Goal: Task Accomplishment & Management: Manage account settings

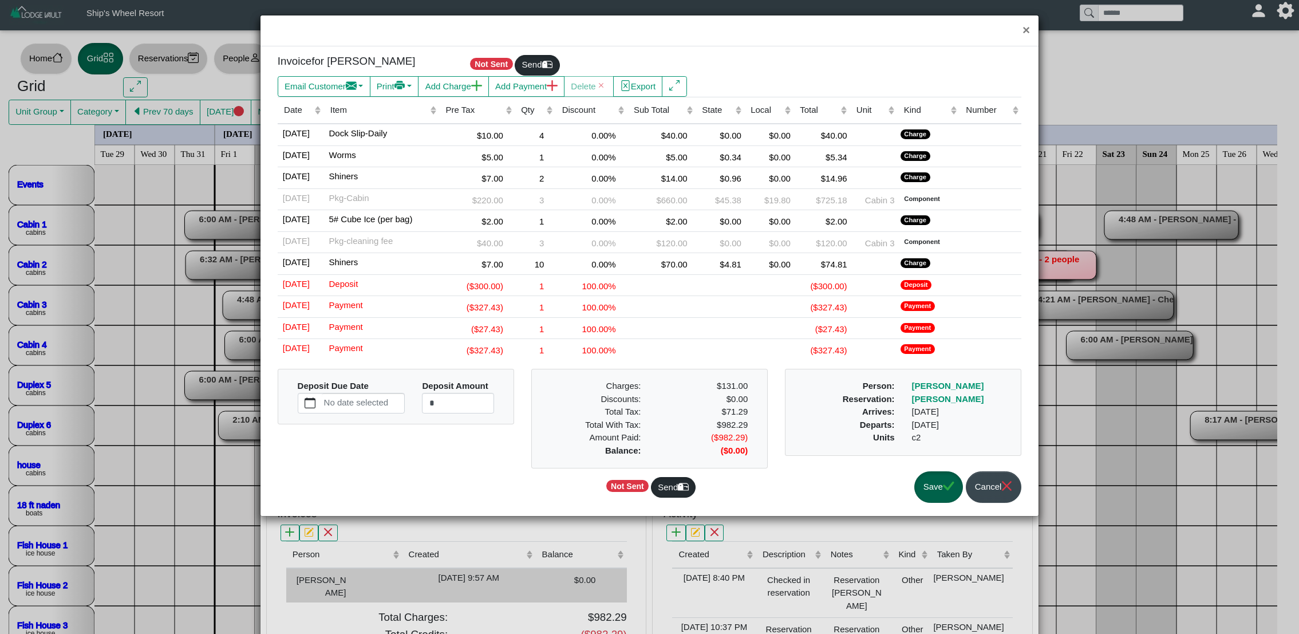
select select
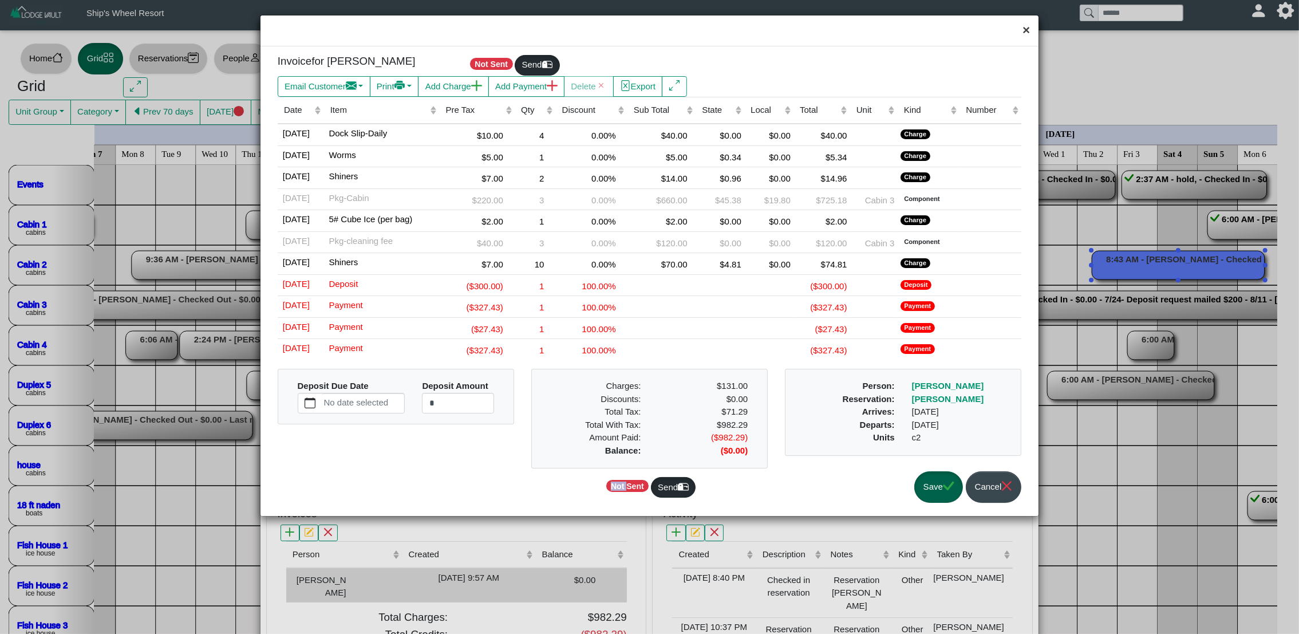
click at [1028, 29] on button "×" at bounding box center [1026, 30] width 25 height 30
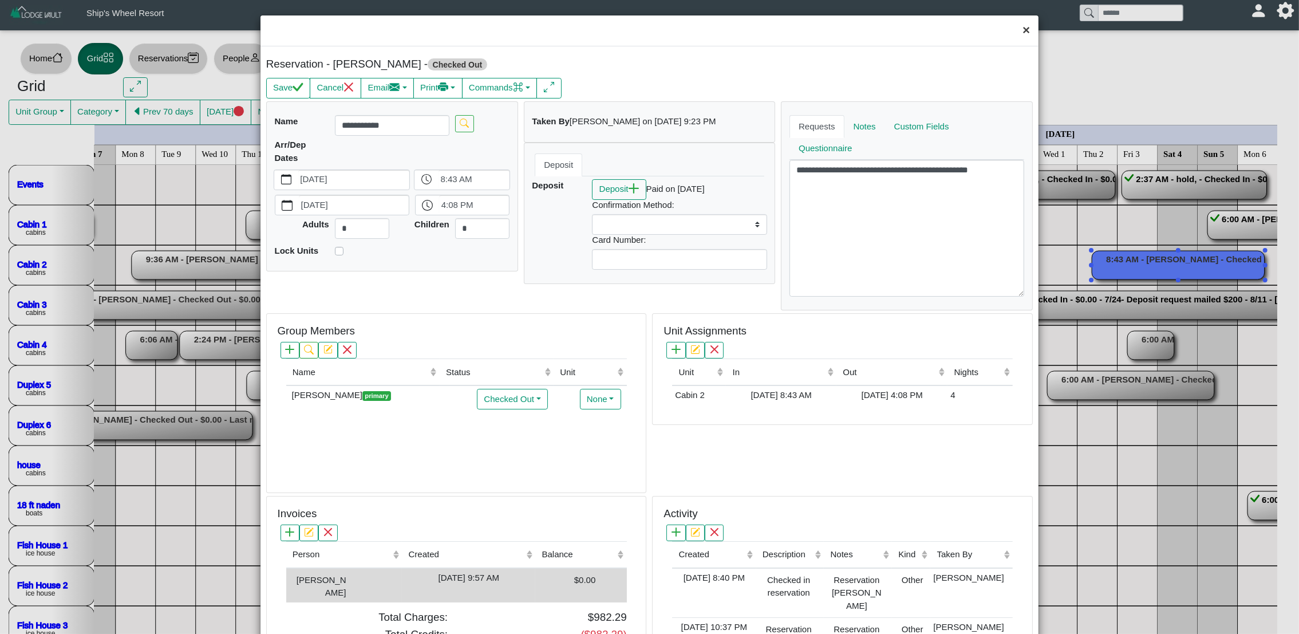
click at [1014, 30] on button "×" at bounding box center [1026, 30] width 25 height 30
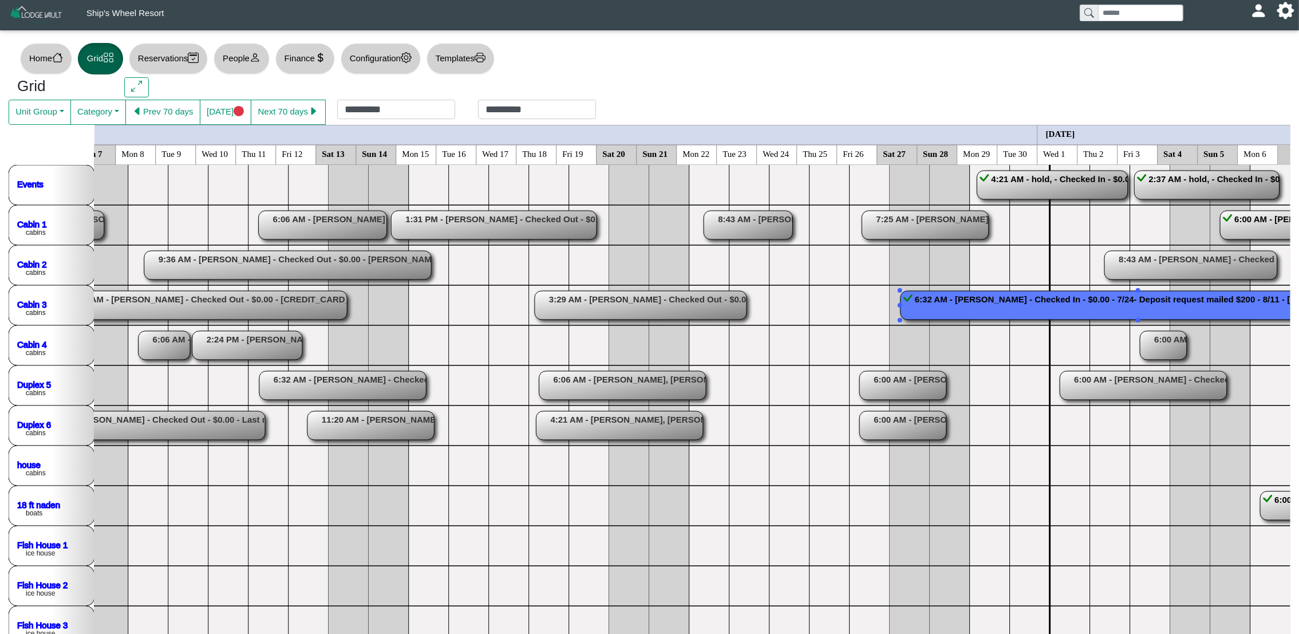
click at [1073, 312] on rect at bounding box center [1137, 305] width 475 height 29
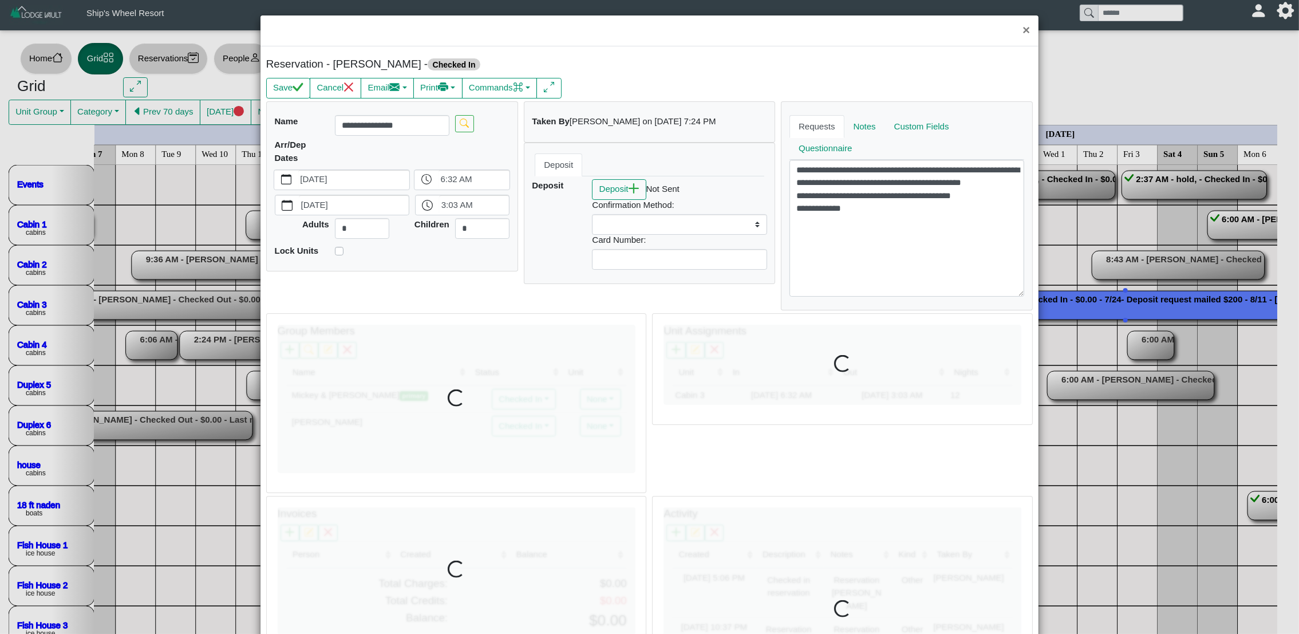
select select
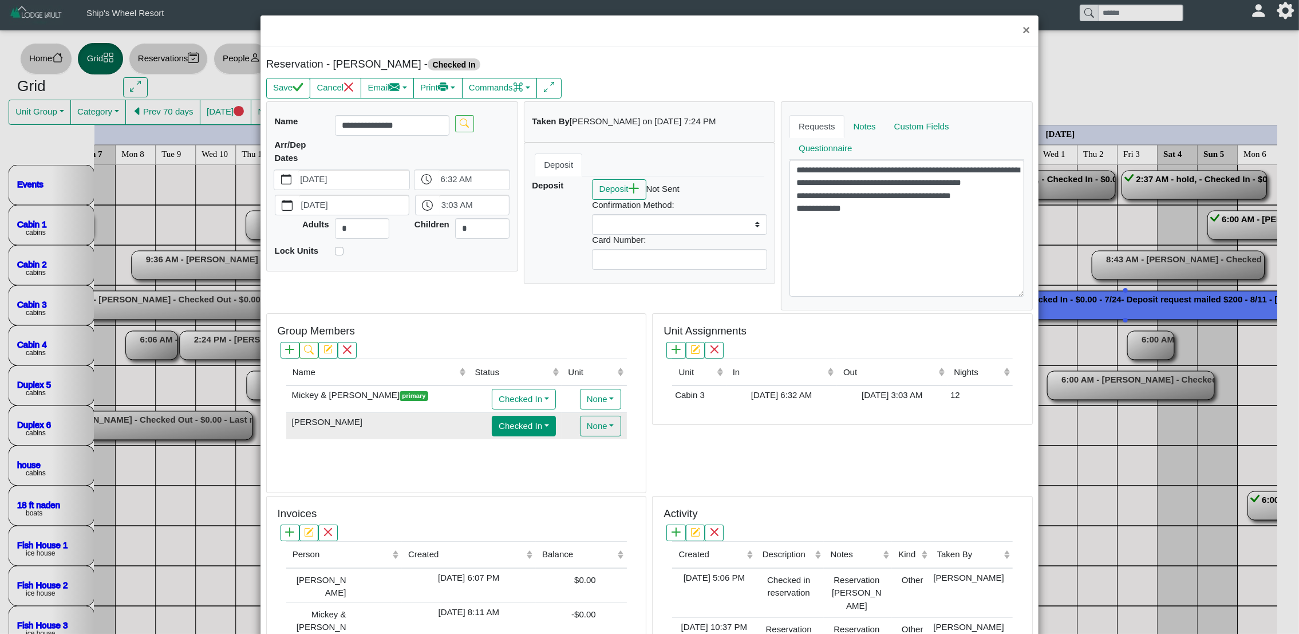
click at [535, 423] on button "Checked In" at bounding box center [524, 425] width 64 height 21
click at [537, 413] on link "Checked Out" at bounding box center [534, 409] width 85 height 17
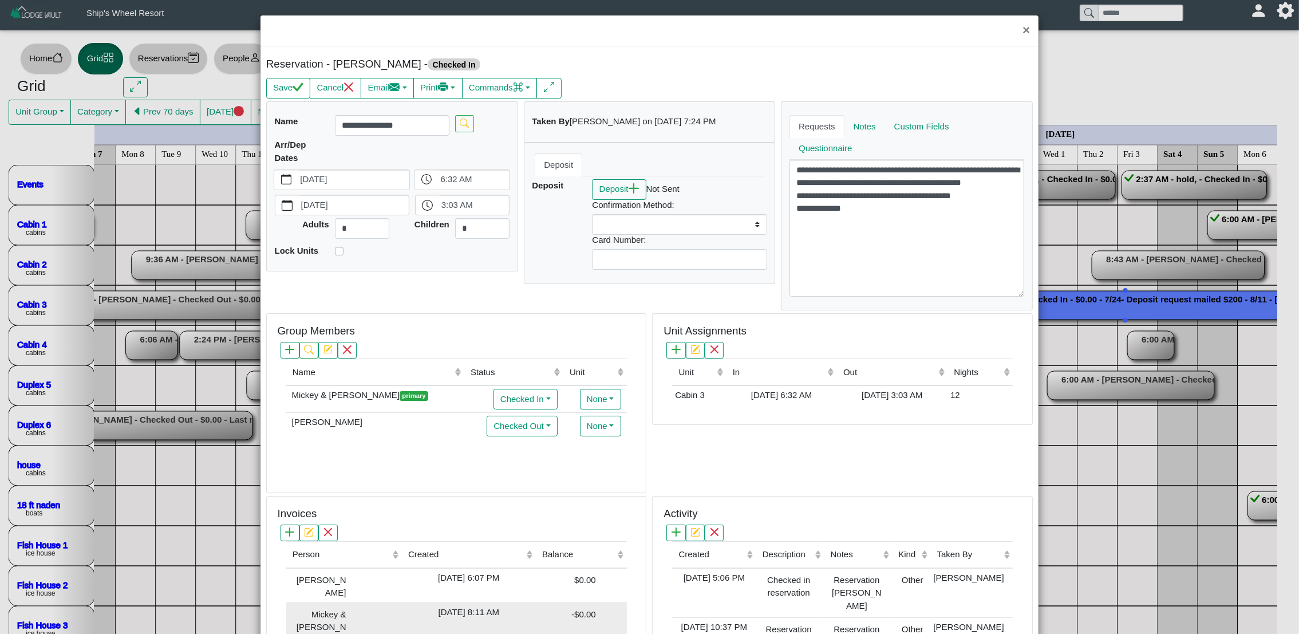
click at [493, 605] on div "[DATE] 8:11 AM" at bounding box center [469, 611] width 128 height 13
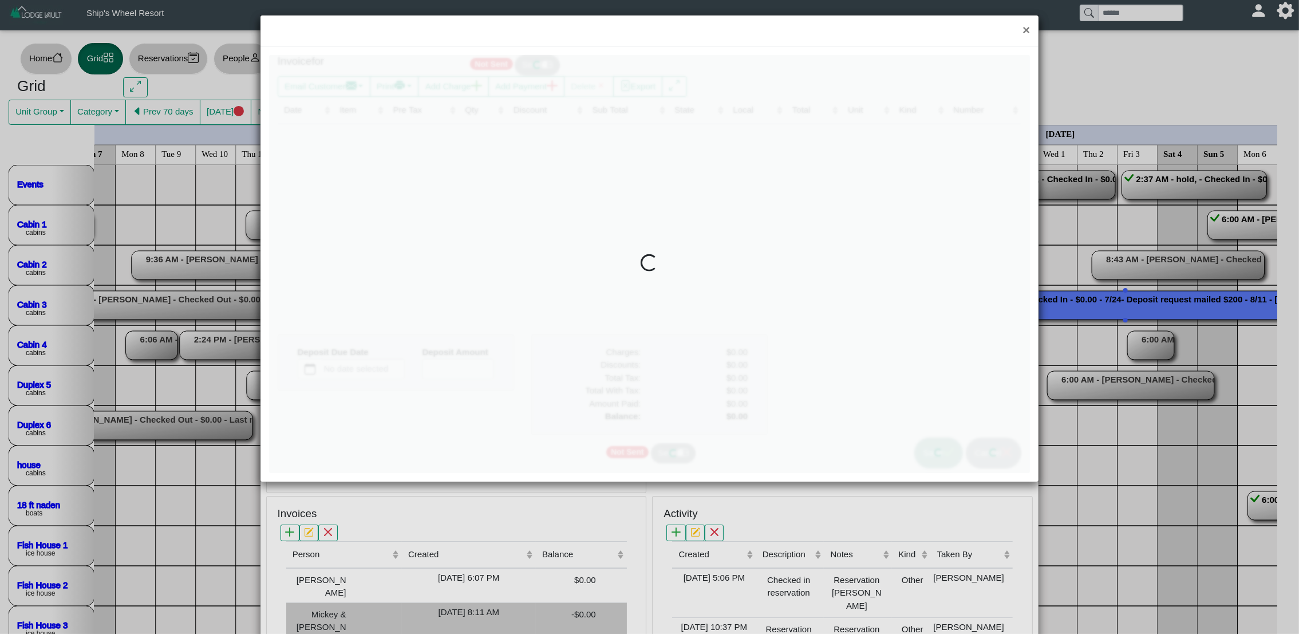
type input "*"
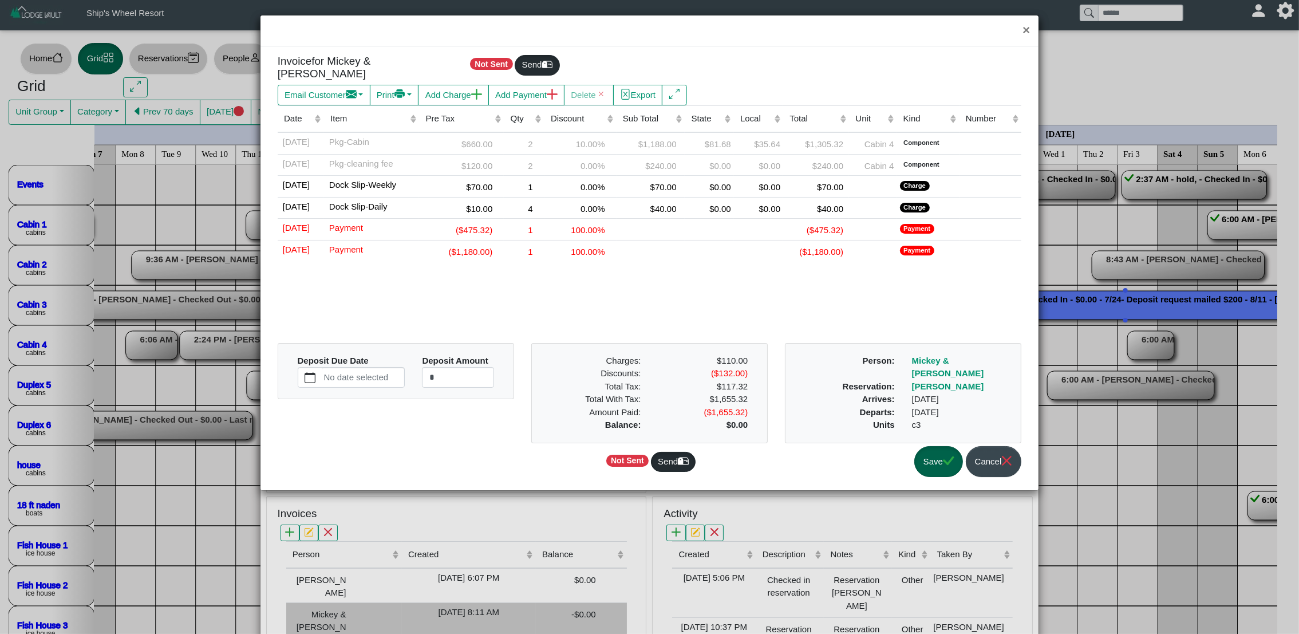
click at [493, 605] on div "× Invoice for Mickey & [PERSON_NAME] Not Sent Send Email Customer Compose New M…" at bounding box center [649, 317] width 1299 height 634
click at [485, 575] on div "× Invoice for Mickey & [PERSON_NAME] Not Sent Send Email Customer Compose New M…" at bounding box center [649, 317] width 1299 height 634
click at [937, 460] on button "Save" at bounding box center [938, 461] width 49 height 31
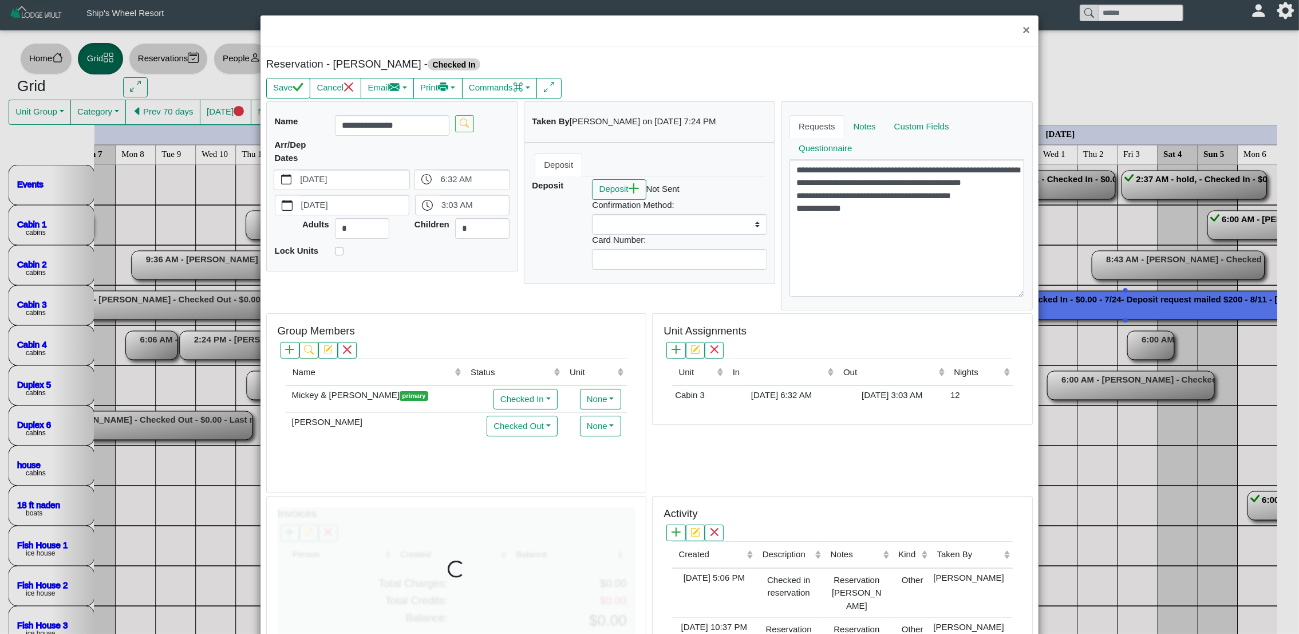
select select
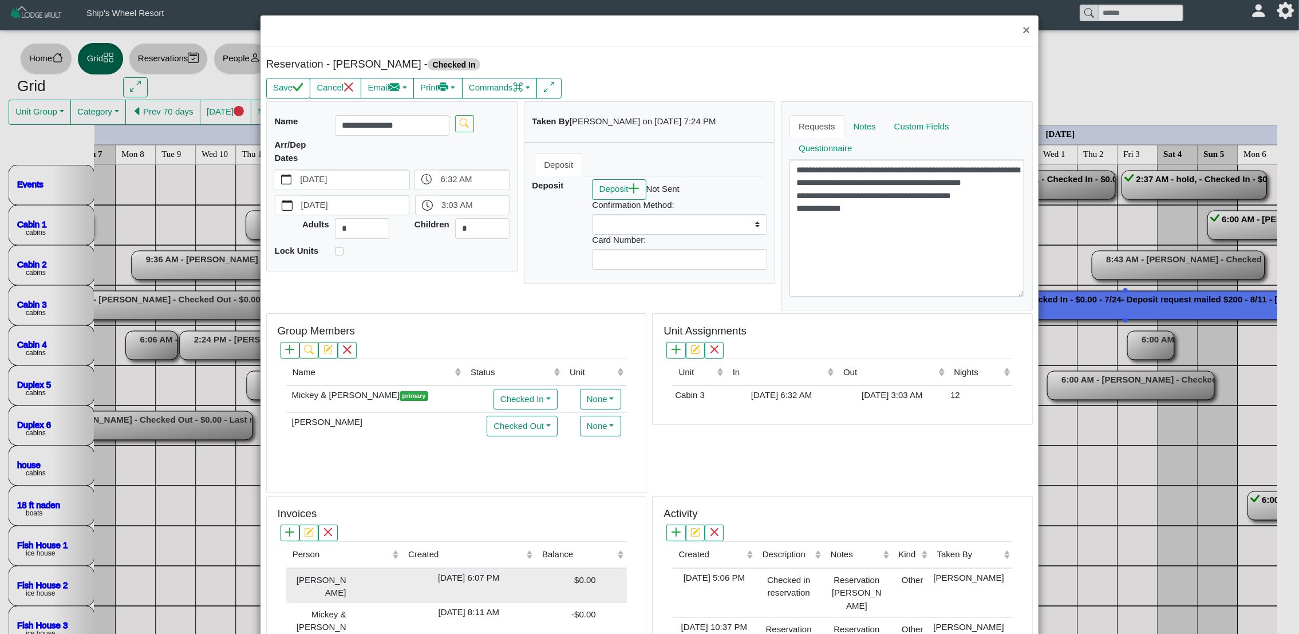
click at [483, 580] on div "[DATE] 6:07 PM" at bounding box center [469, 577] width 128 height 13
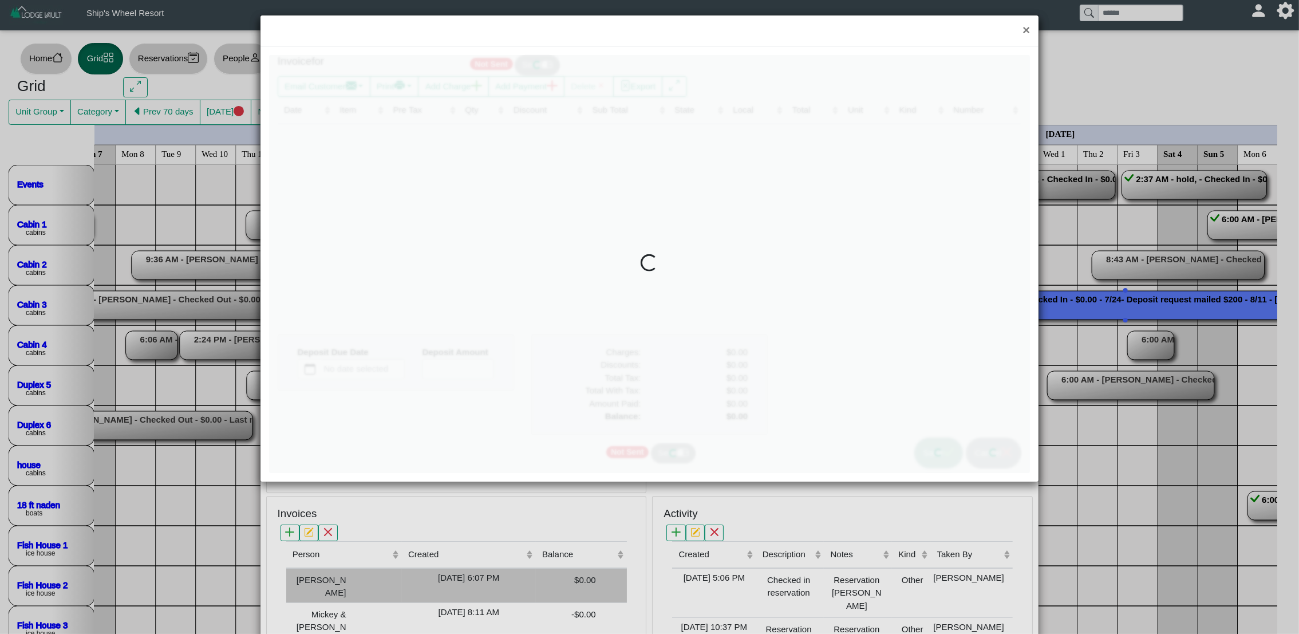
type input "*"
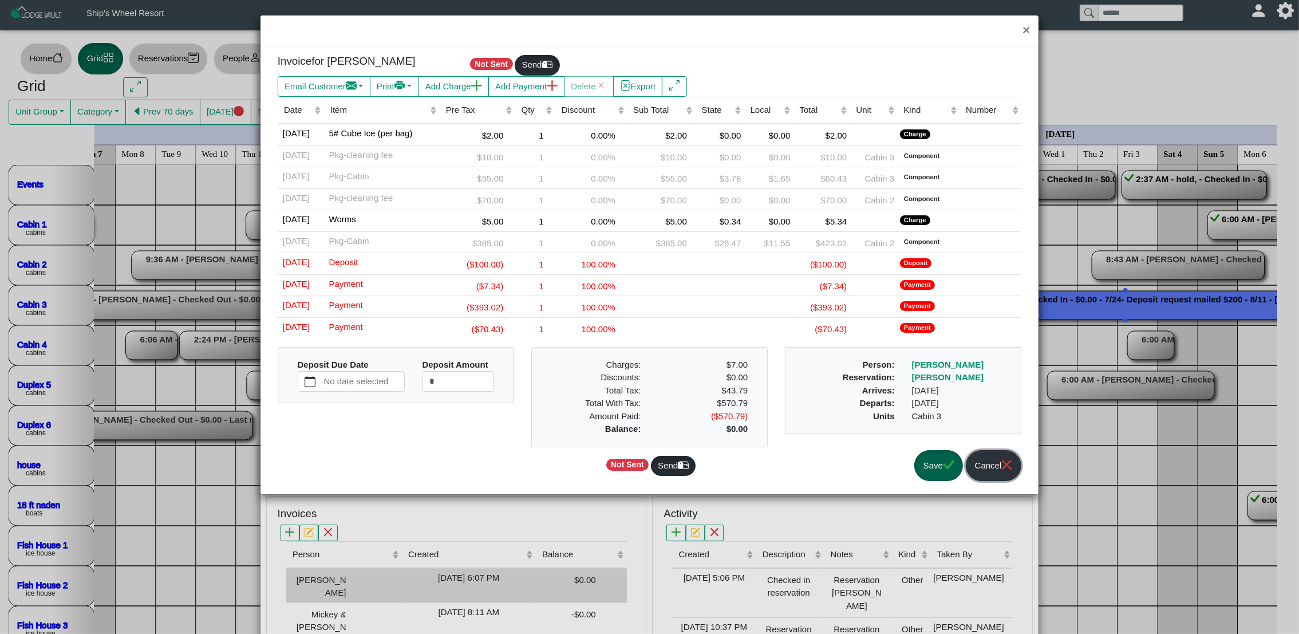
click at [1002, 469] on icon "x" at bounding box center [1006, 464] width 11 height 11
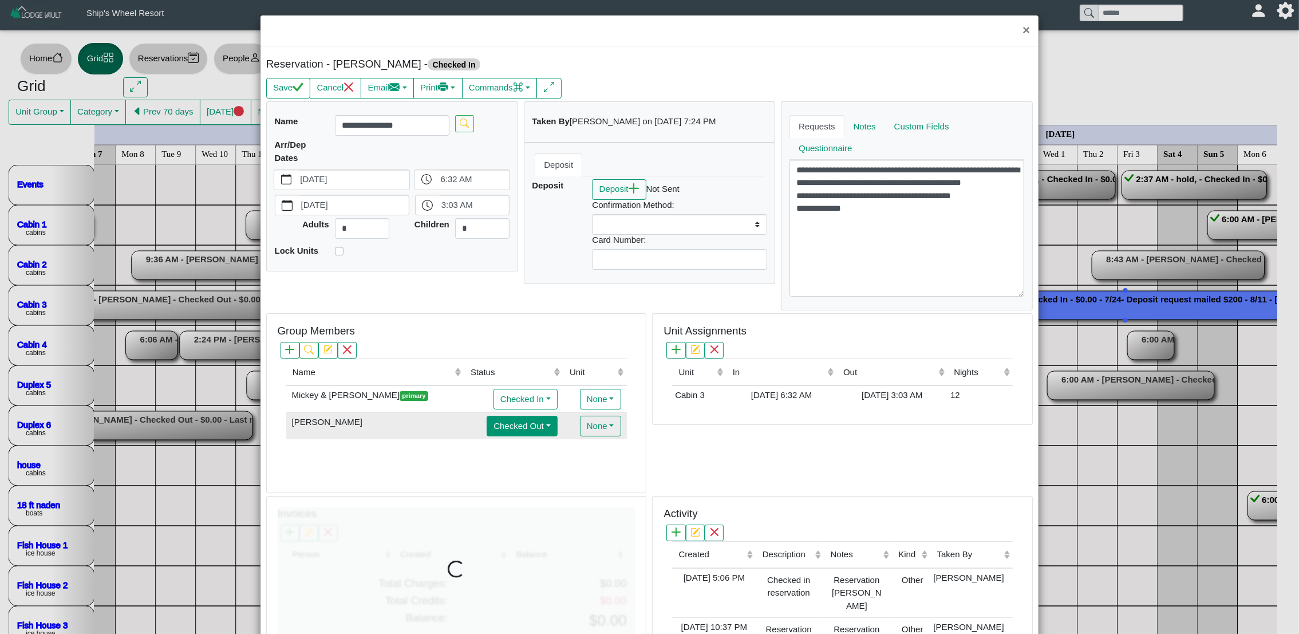
select select
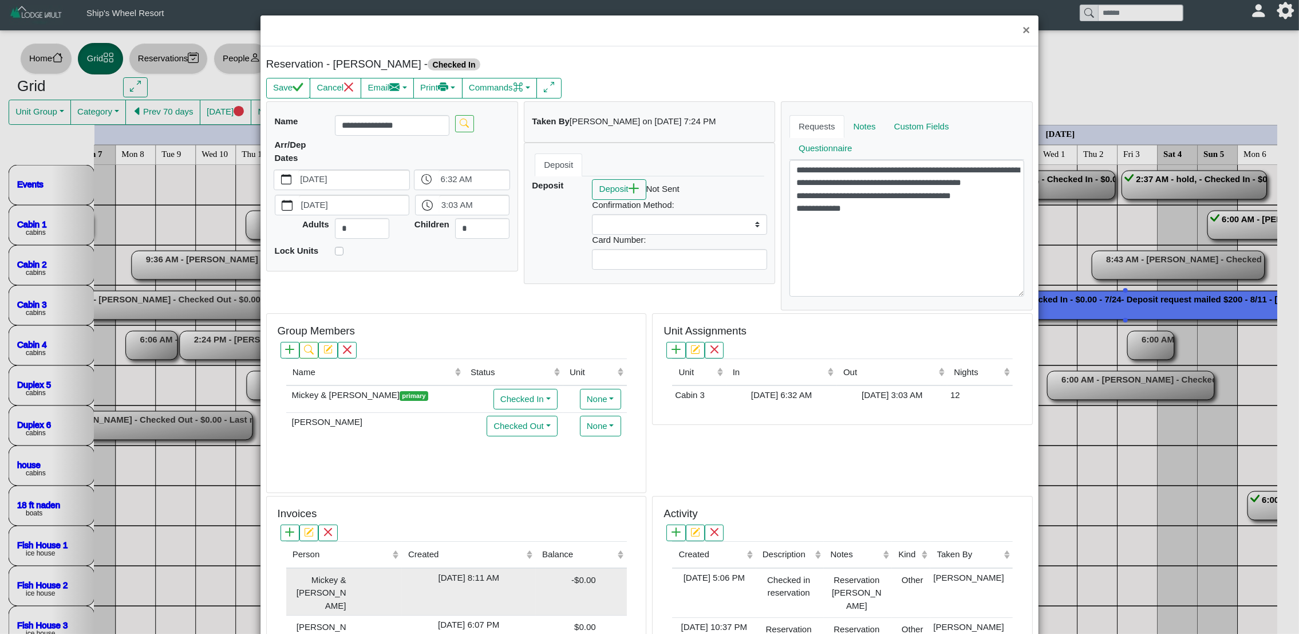
click at [496, 584] on div "[DATE] 8:11 AM" at bounding box center [469, 577] width 128 height 13
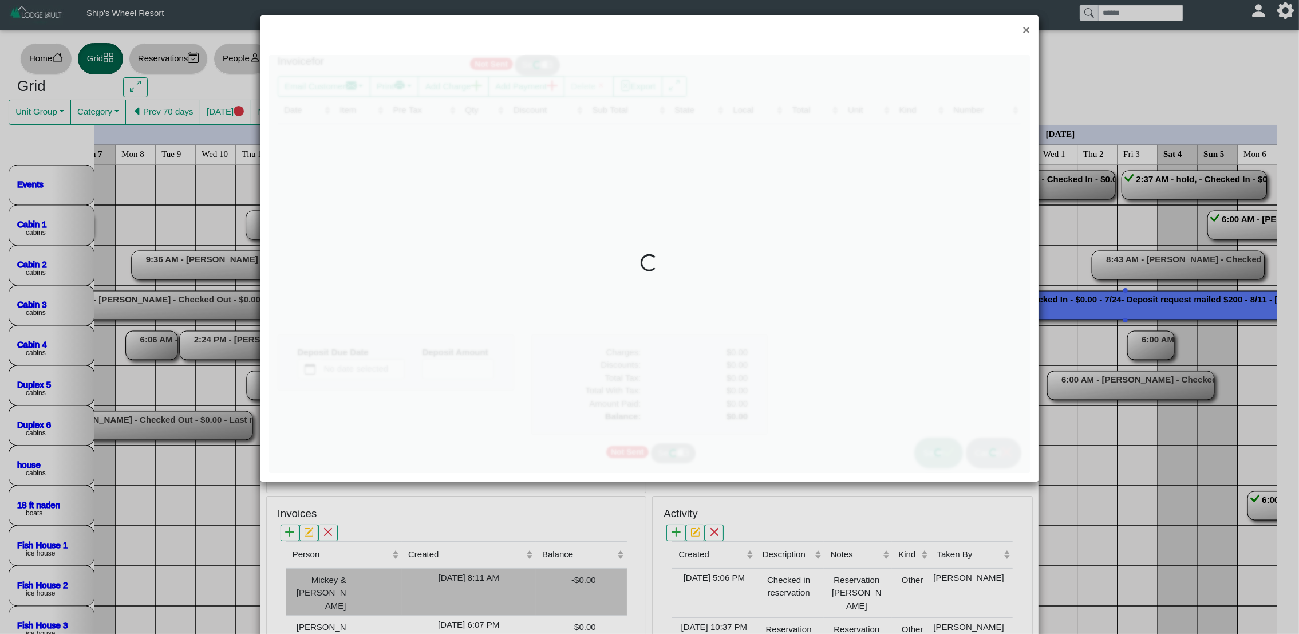
type input "*"
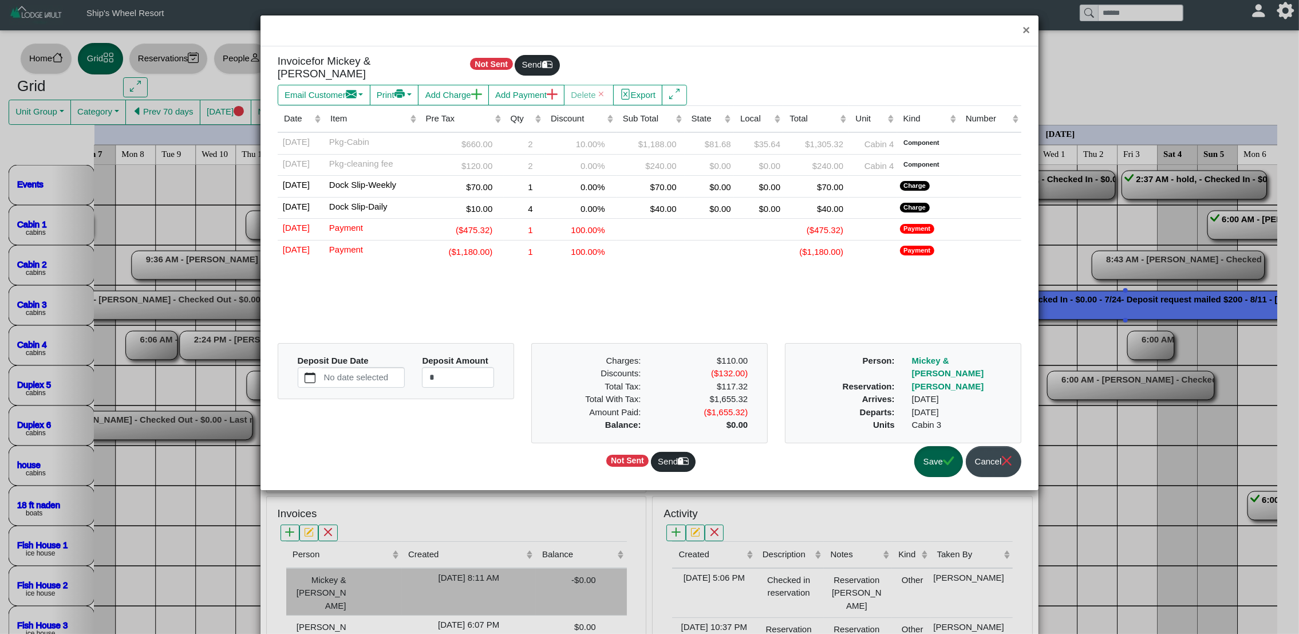
click at [496, 586] on div "× Invoice for Mickey & [PERSON_NAME] Not Sent Send Email Customer Compose New M…" at bounding box center [649, 317] width 1299 height 634
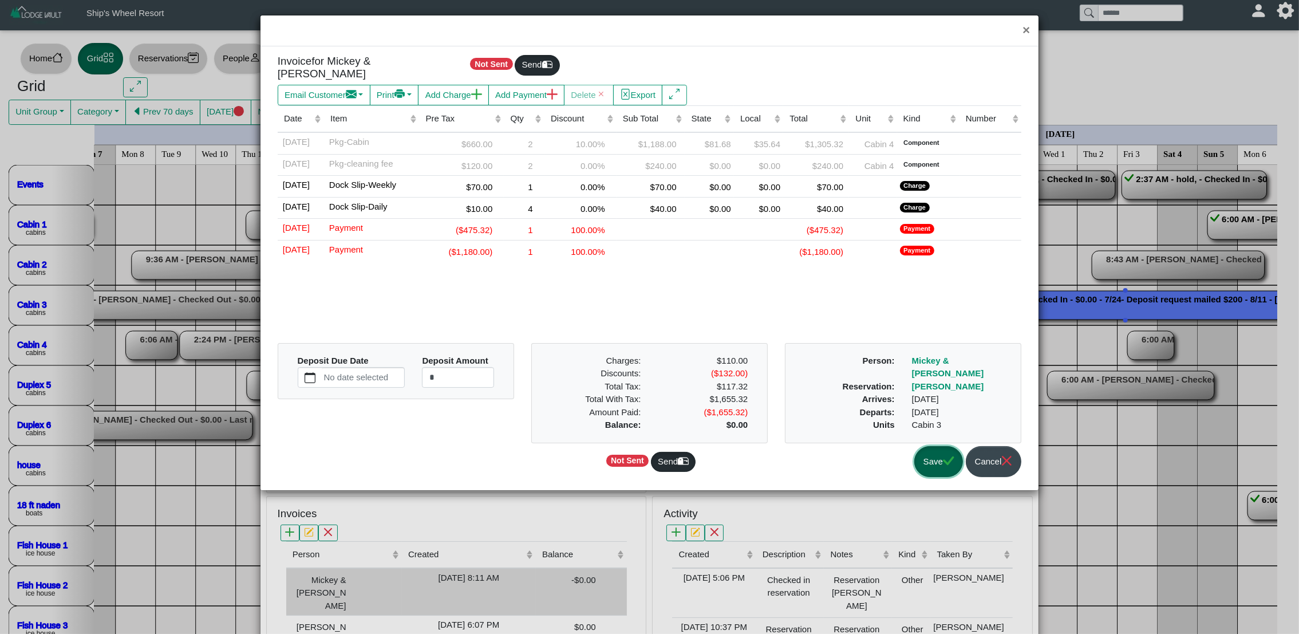
click at [930, 454] on button "Save" at bounding box center [938, 461] width 49 height 31
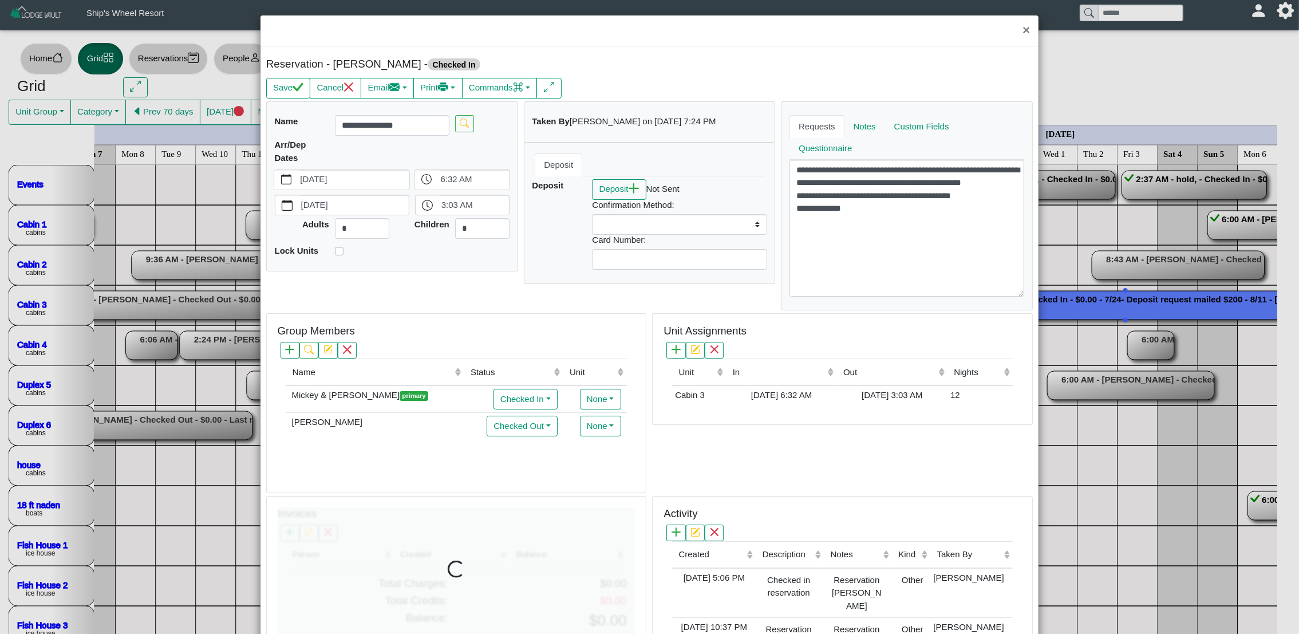
select select
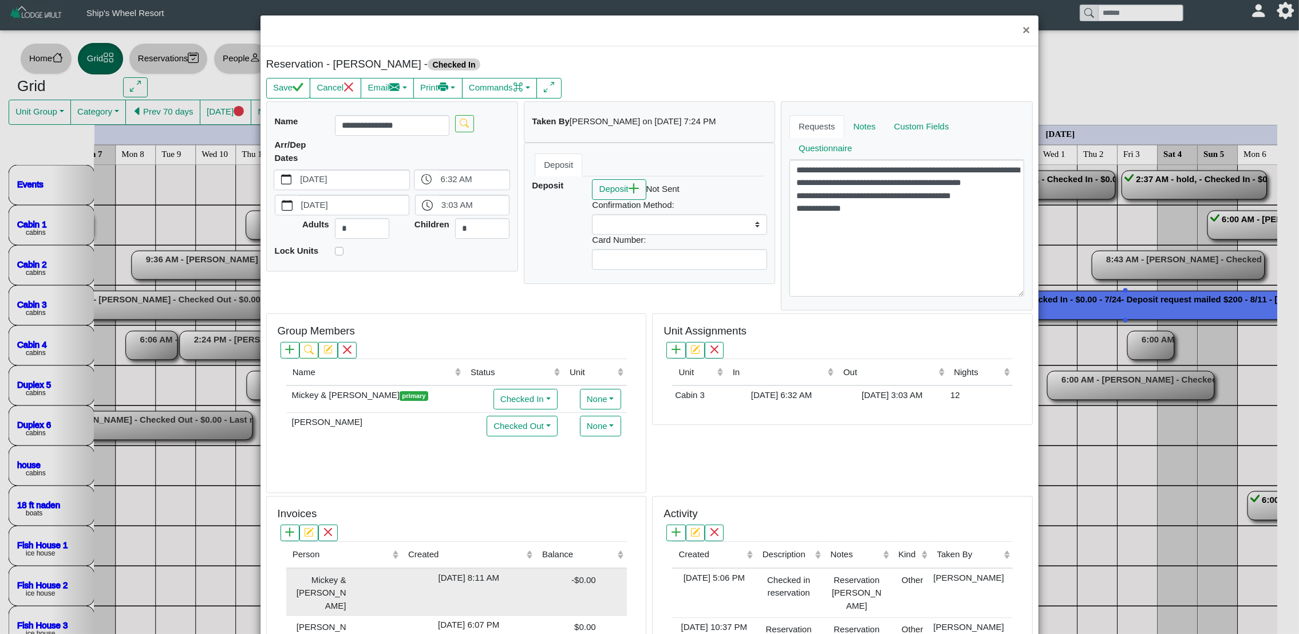
click at [484, 580] on div "[DATE] 8:11 AM" at bounding box center [469, 577] width 128 height 13
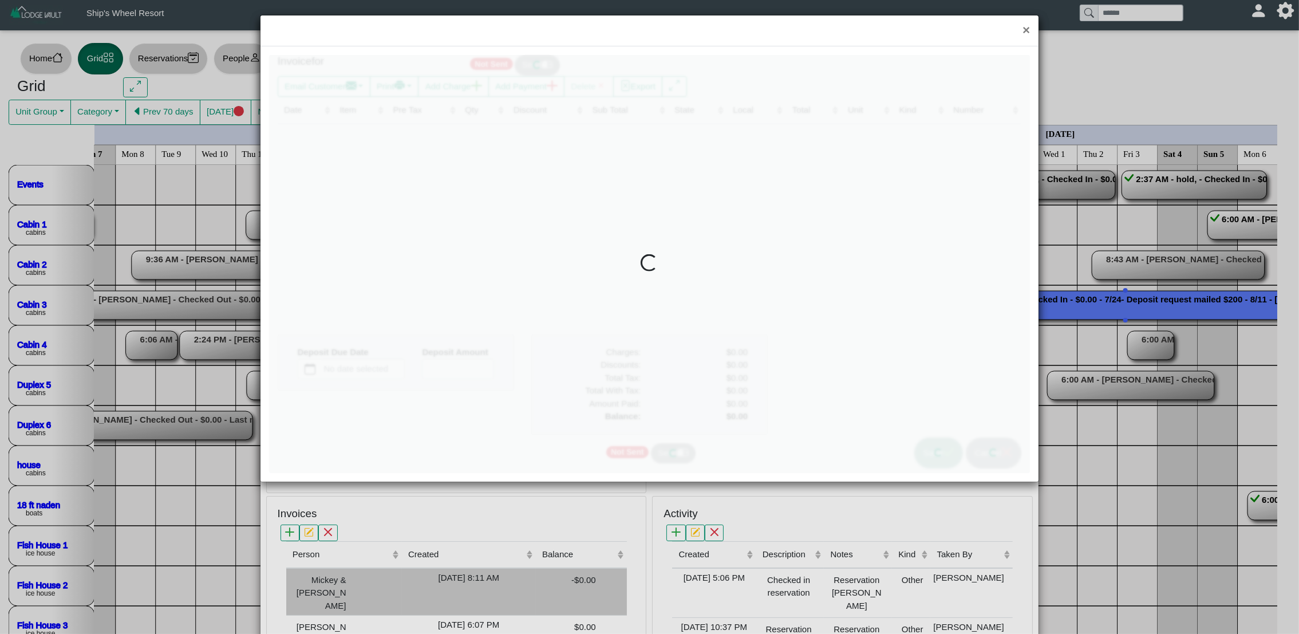
type input "*"
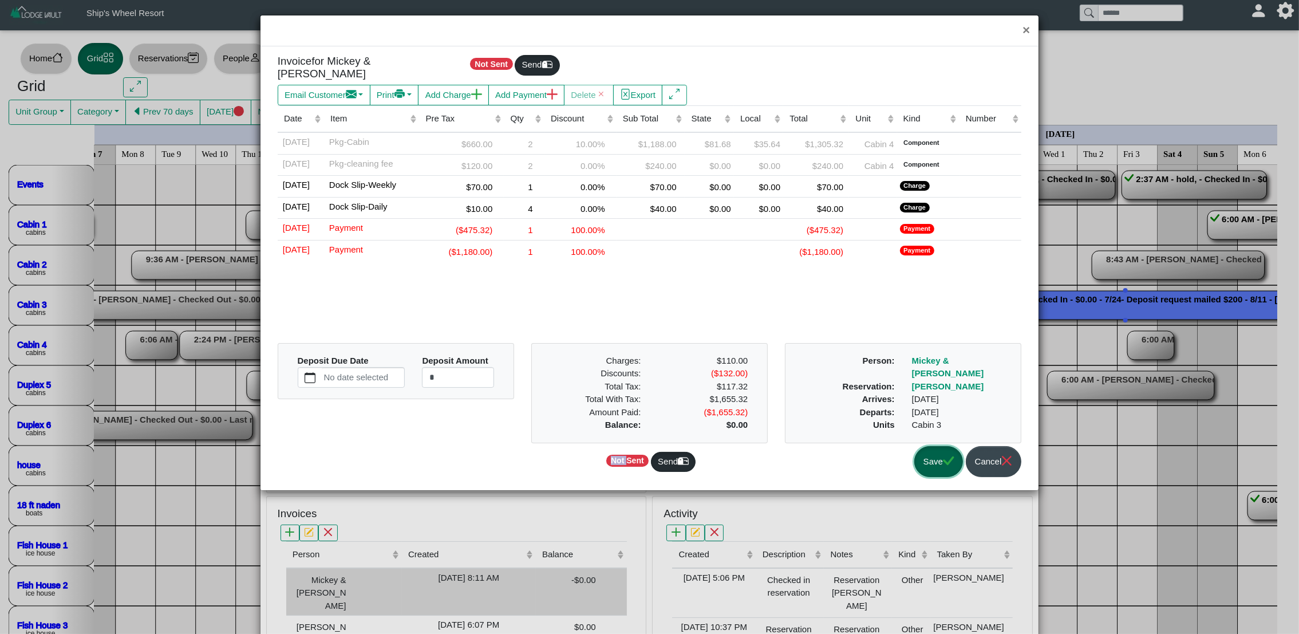
click at [935, 456] on button "Save" at bounding box center [938, 461] width 49 height 31
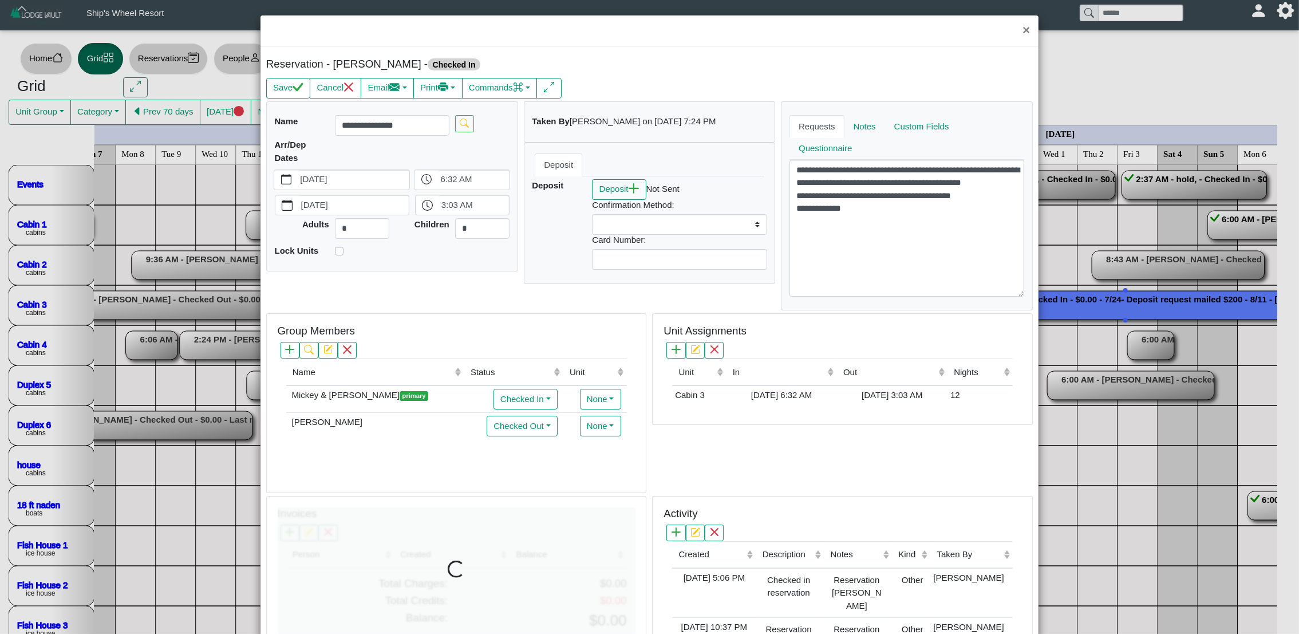
select select
click at [1019, 26] on button "×" at bounding box center [1026, 30] width 25 height 30
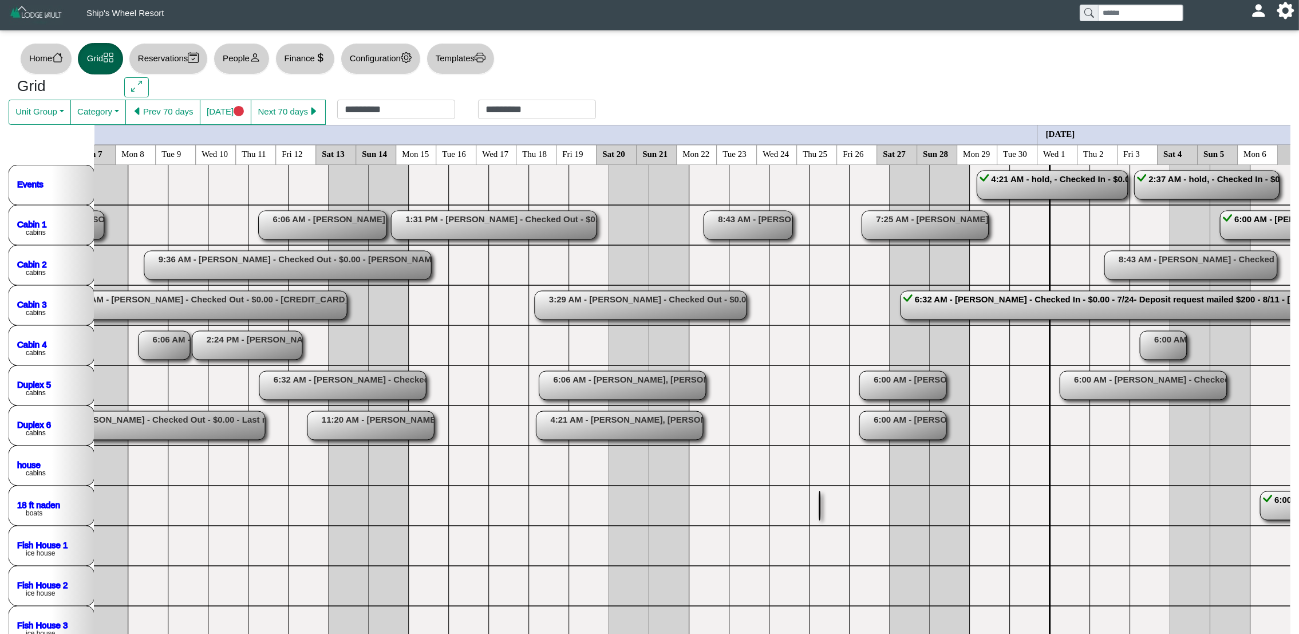
click at [299, 113] on button "Next 70 days" at bounding box center [288, 112] width 75 height 25
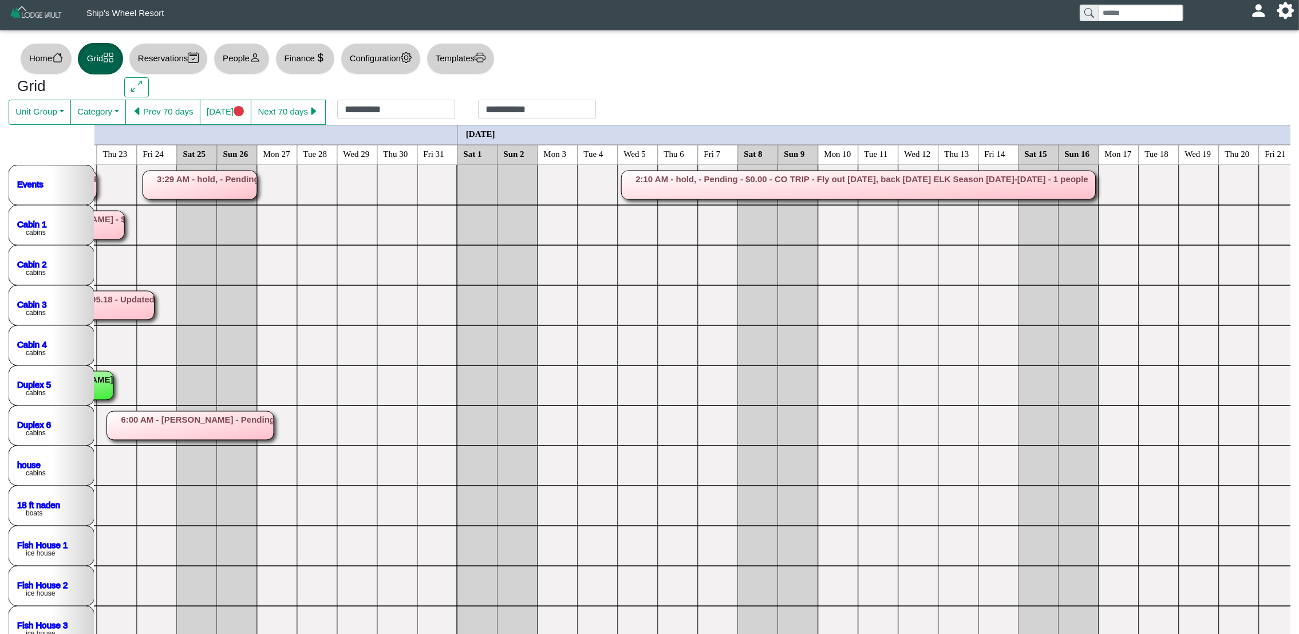
scroll to position [0, 368]
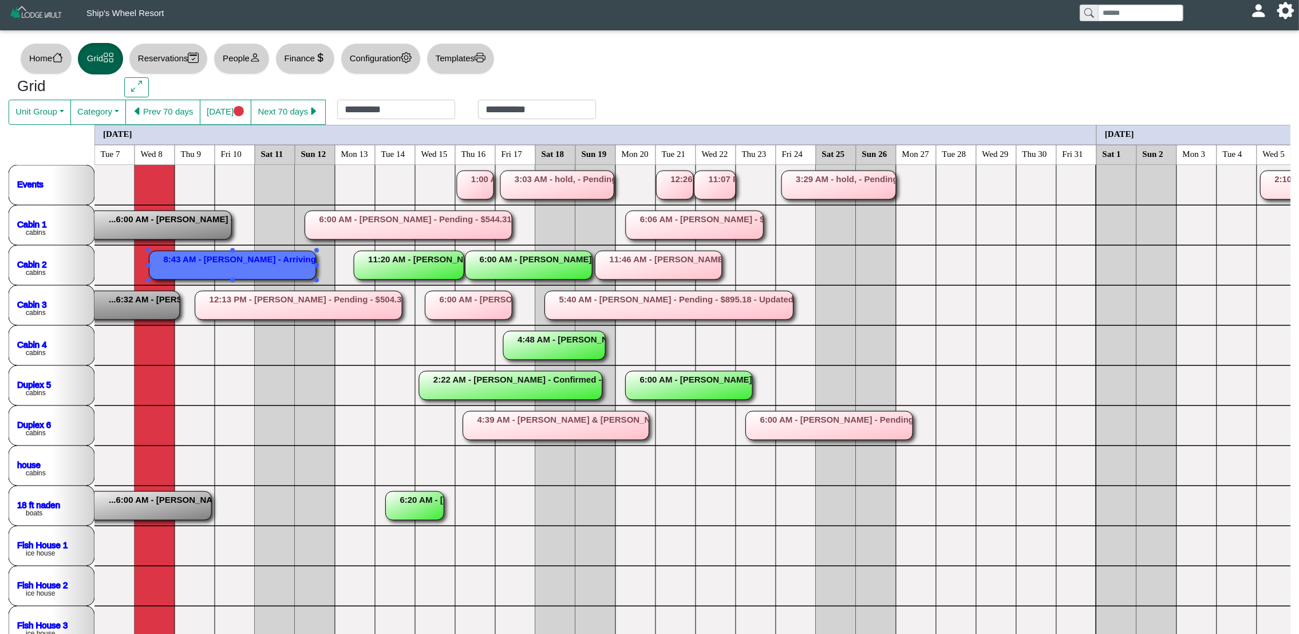
click at [277, 260] on rect at bounding box center [232, 265] width 167 height 29
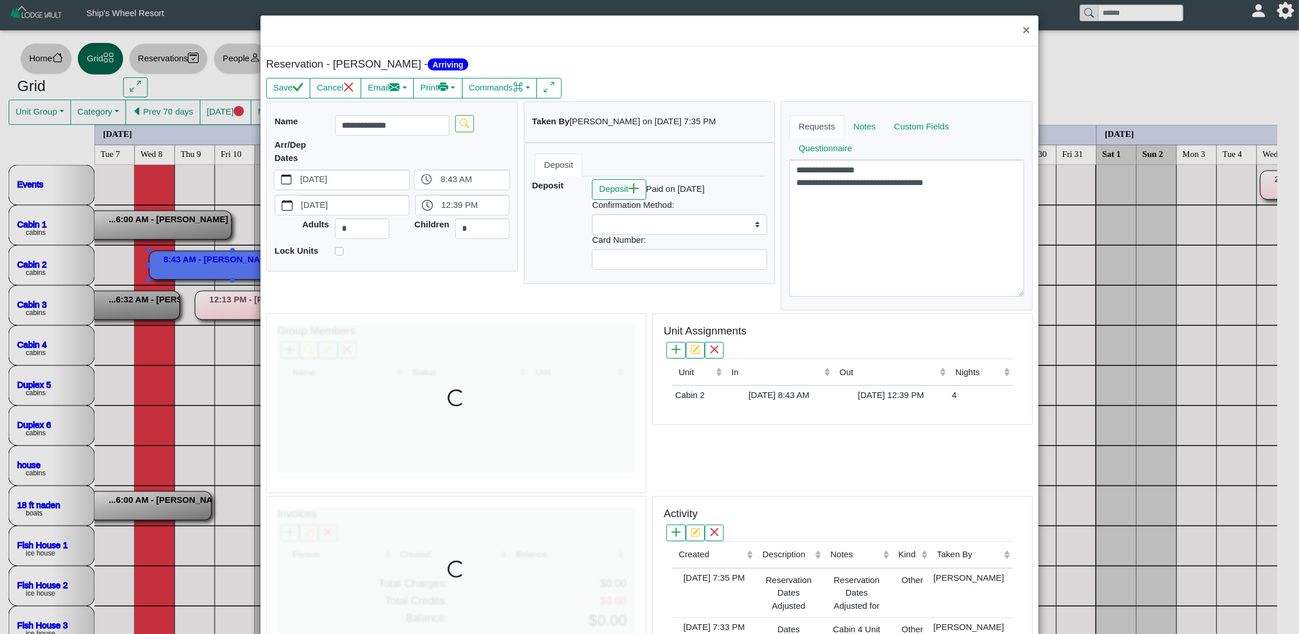
select select
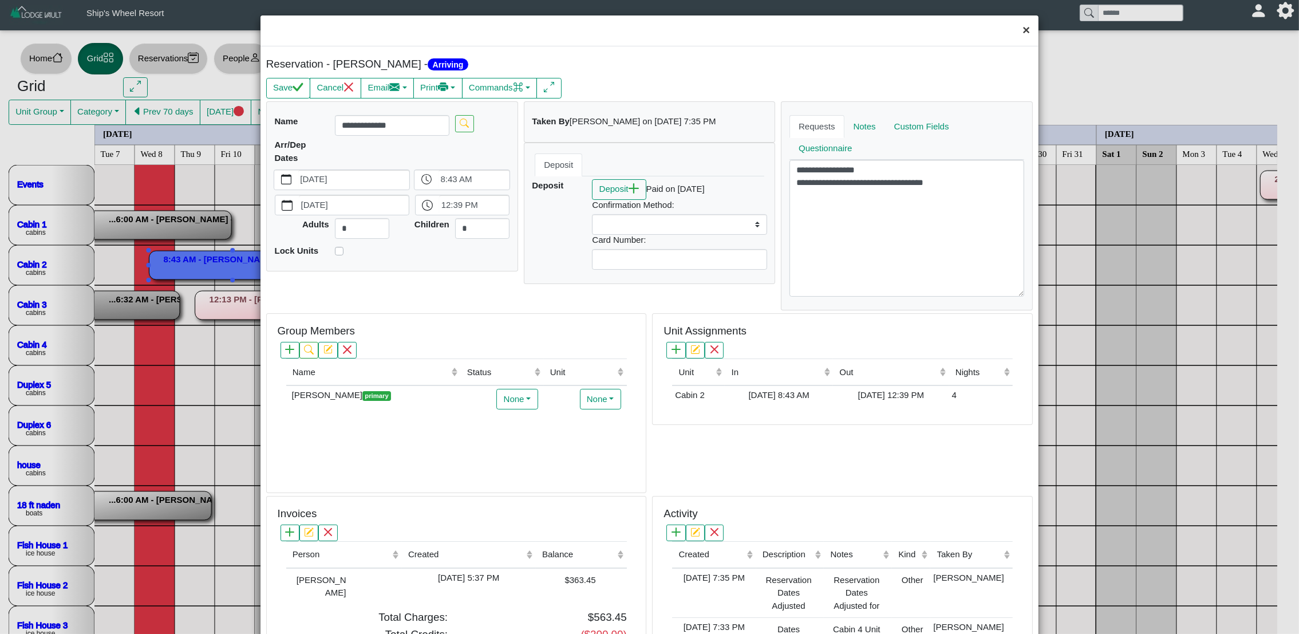
click at [1017, 28] on button "×" at bounding box center [1026, 30] width 25 height 30
select select
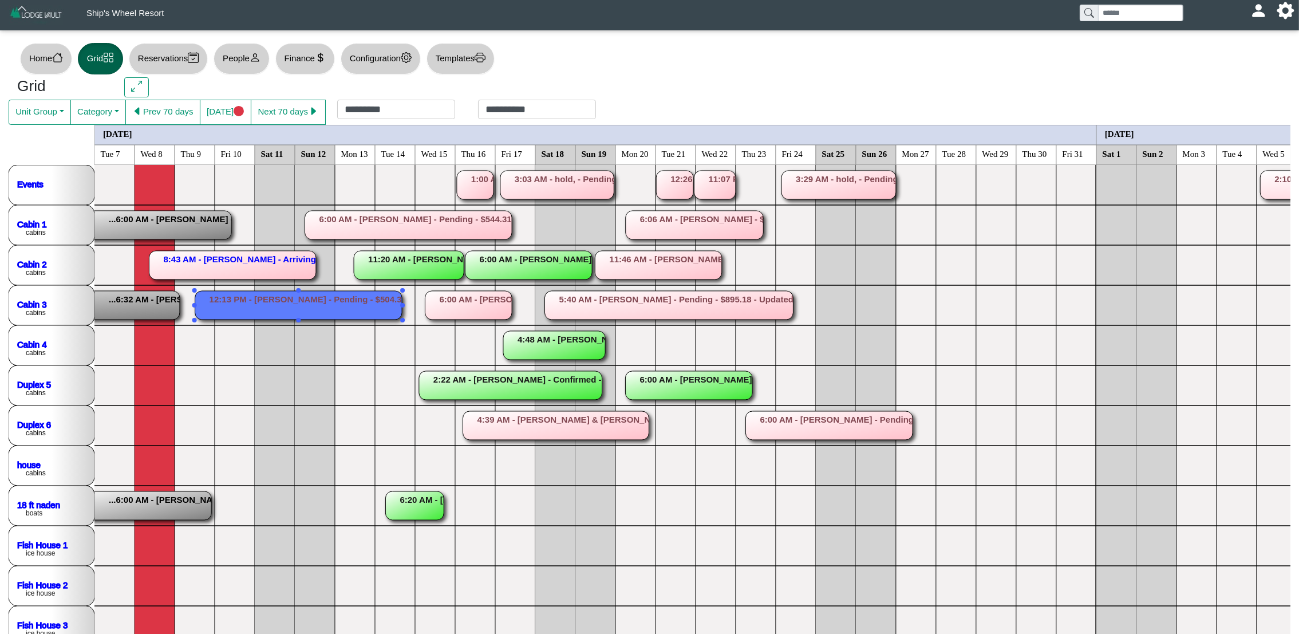
click at [303, 299] on rect at bounding box center [298, 305] width 207 height 29
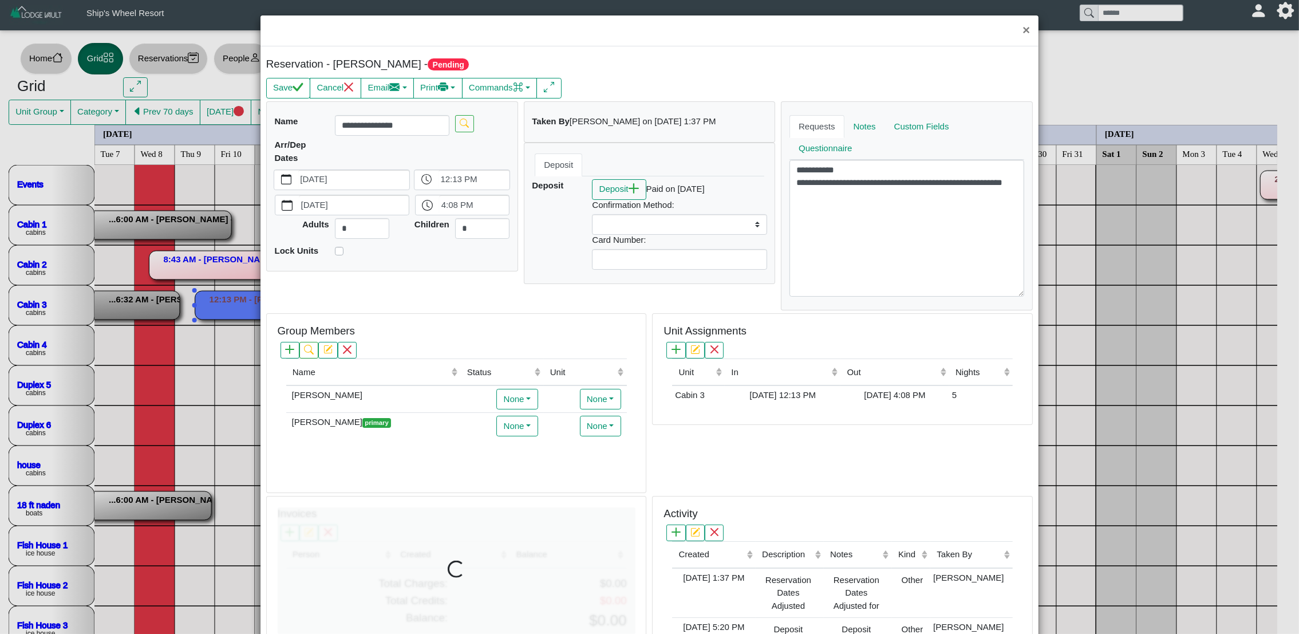
select select
click at [663, 509] on h5 "Activity" at bounding box center [680, 513] width 34 height 13
click at [1014, 40] on button "×" at bounding box center [1026, 30] width 25 height 30
select select
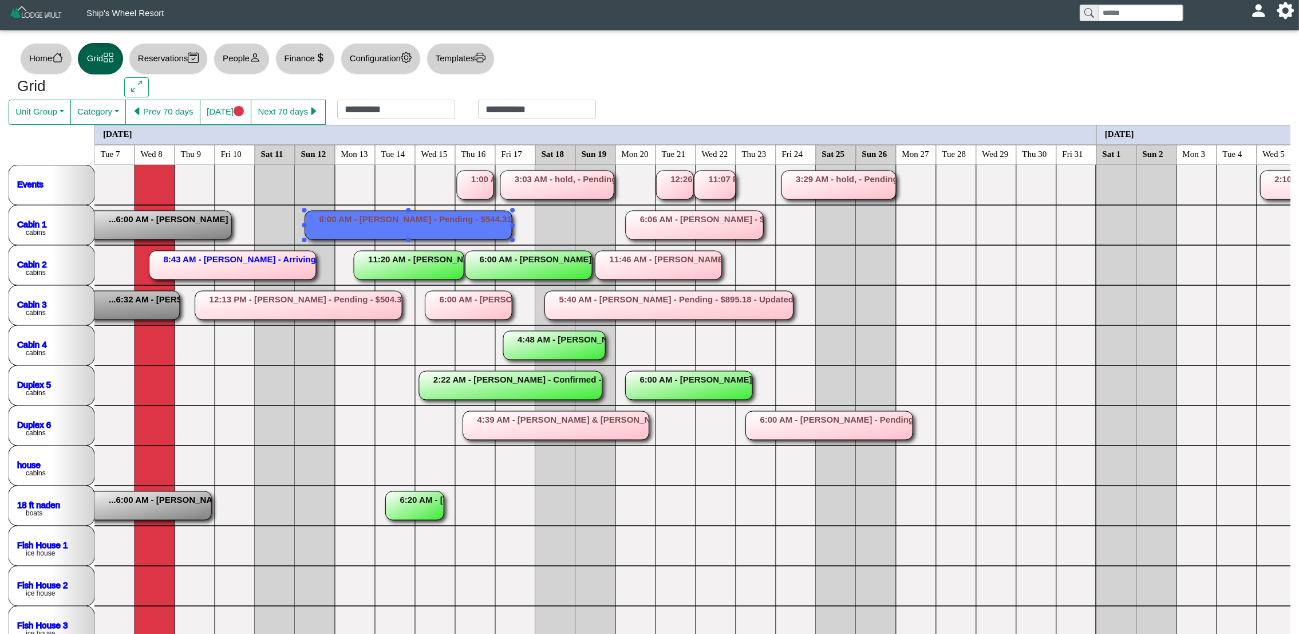
click at [425, 213] on rect at bounding box center [408, 225] width 207 height 29
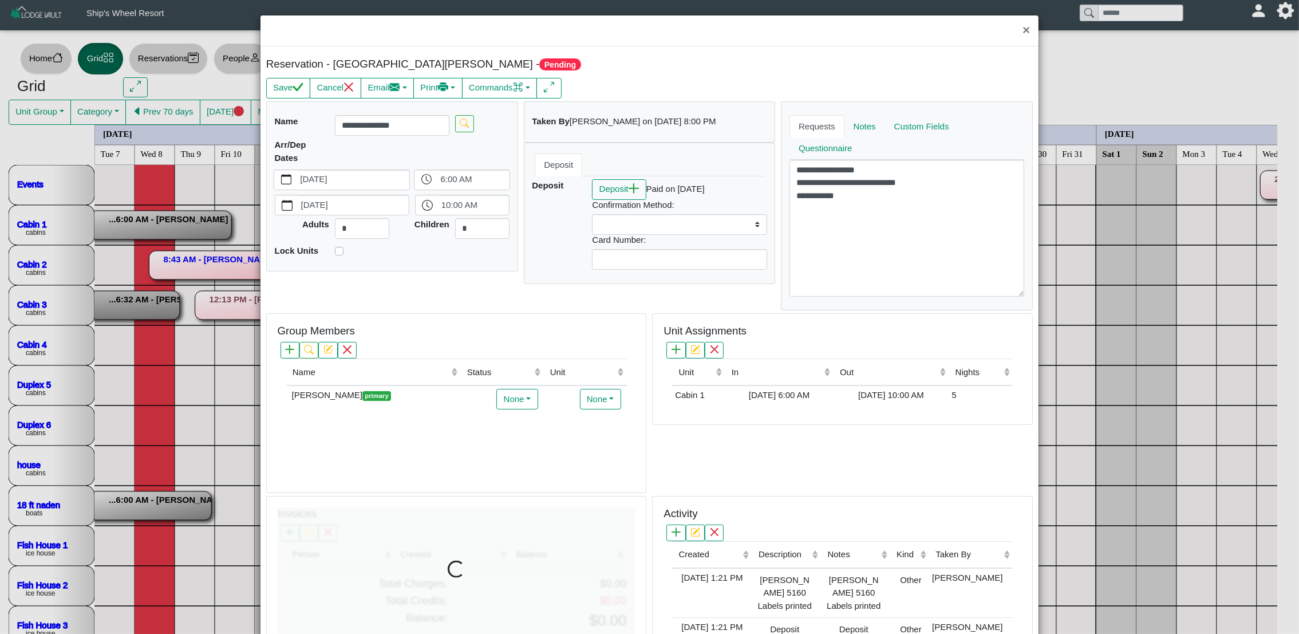
select select
click at [1016, 30] on button "×" at bounding box center [1026, 30] width 25 height 30
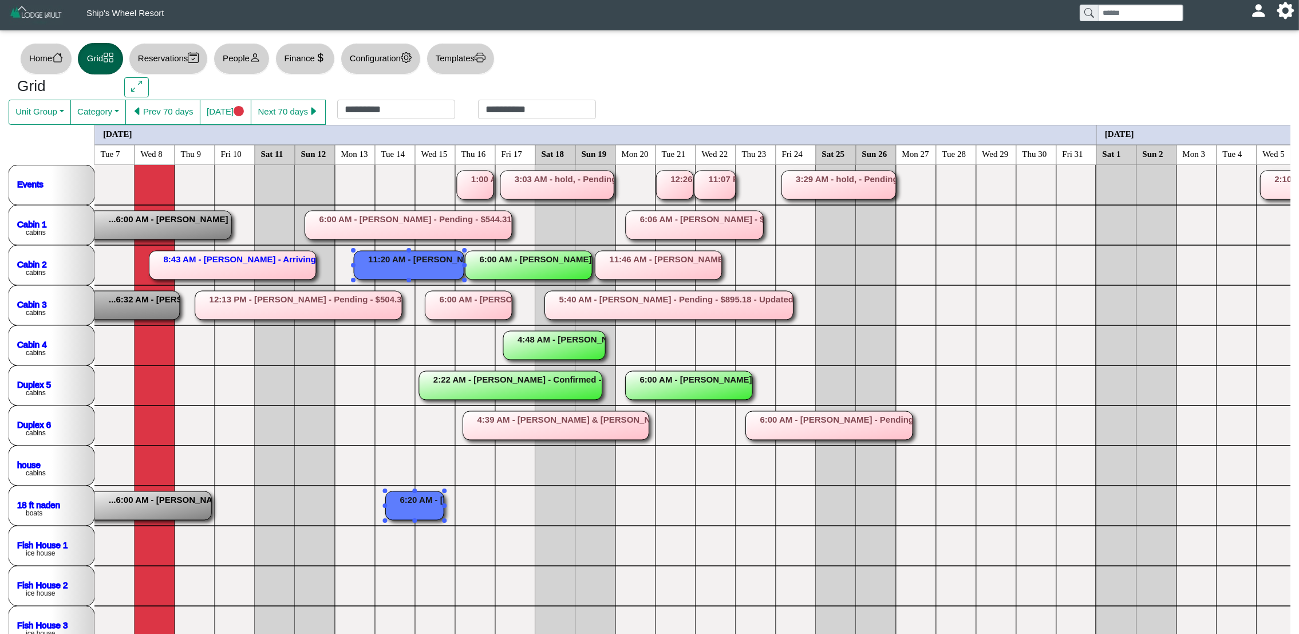
click at [414, 264] on rect at bounding box center [409, 265] width 110 height 29
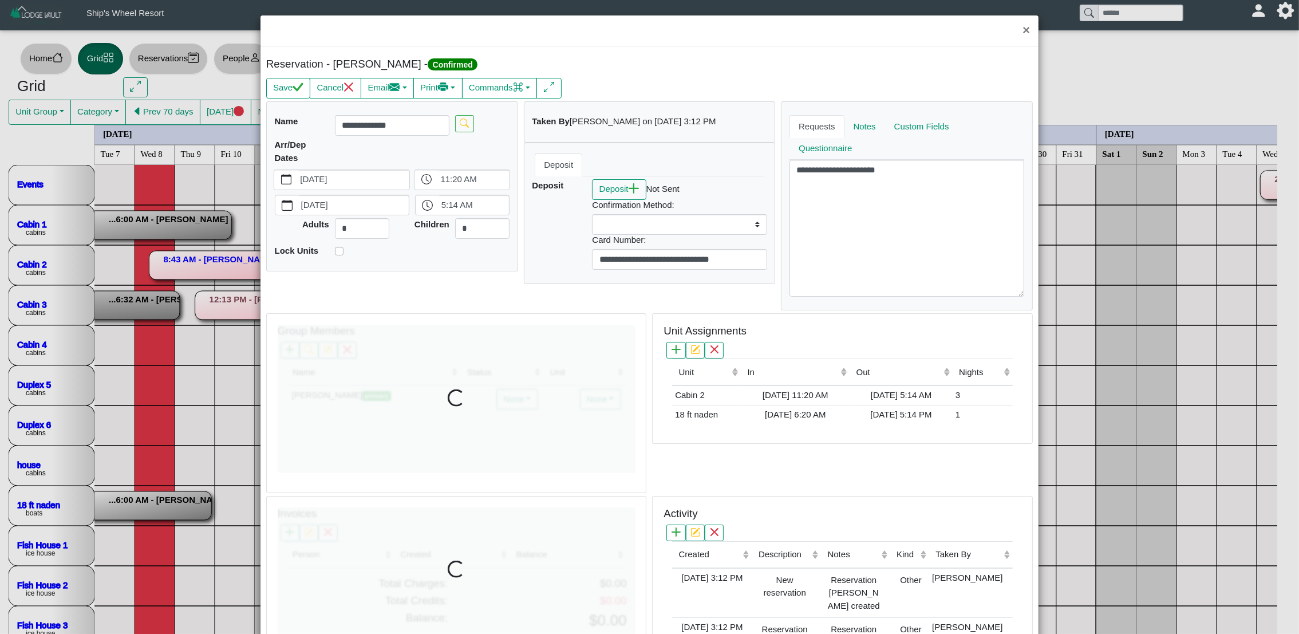
select select
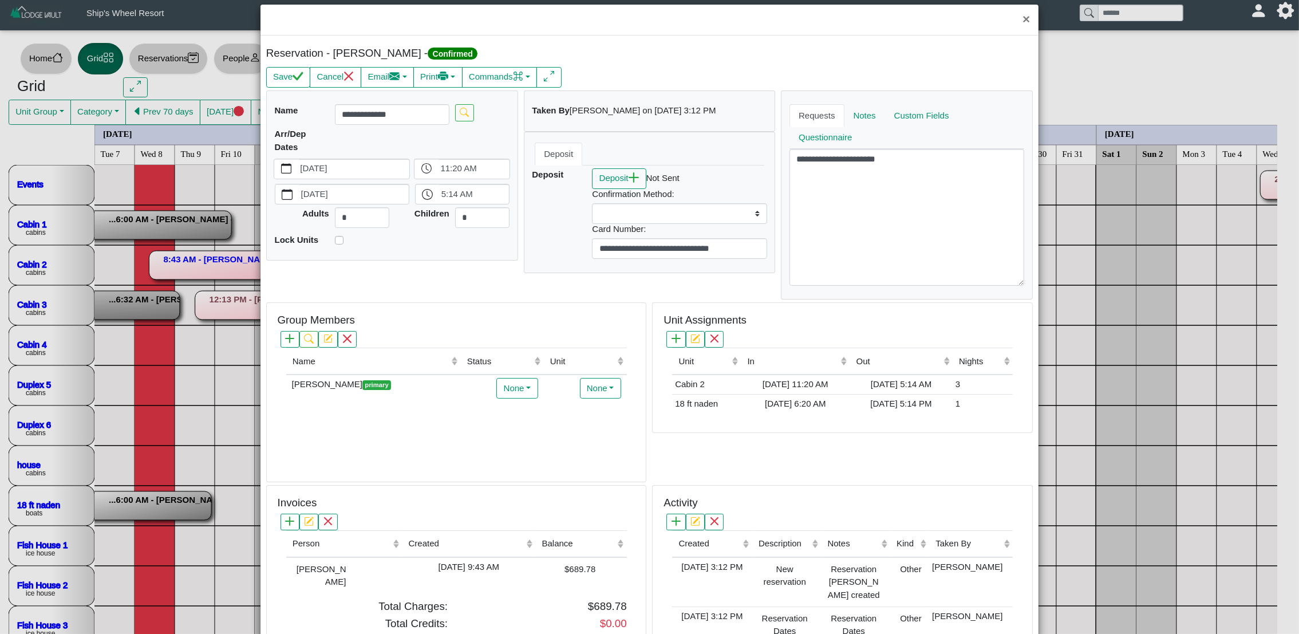
scroll to position [0, 0]
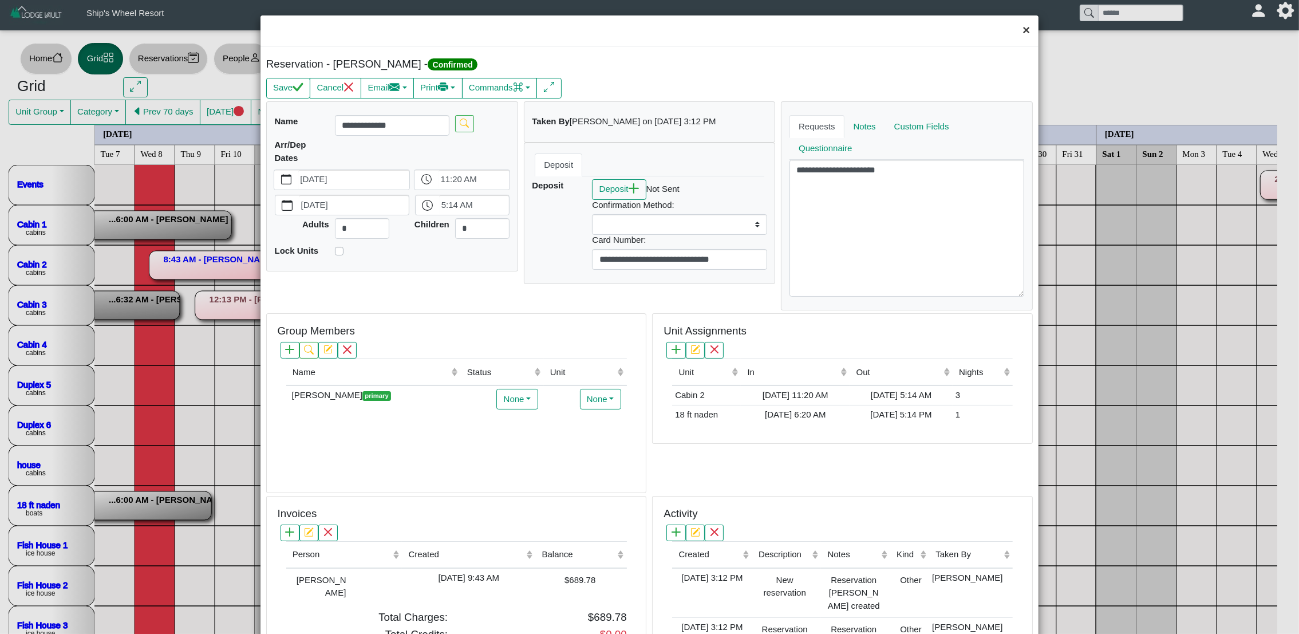
click at [1014, 30] on button "×" at bounding box center [1026, 30] width 25 height 30
select select
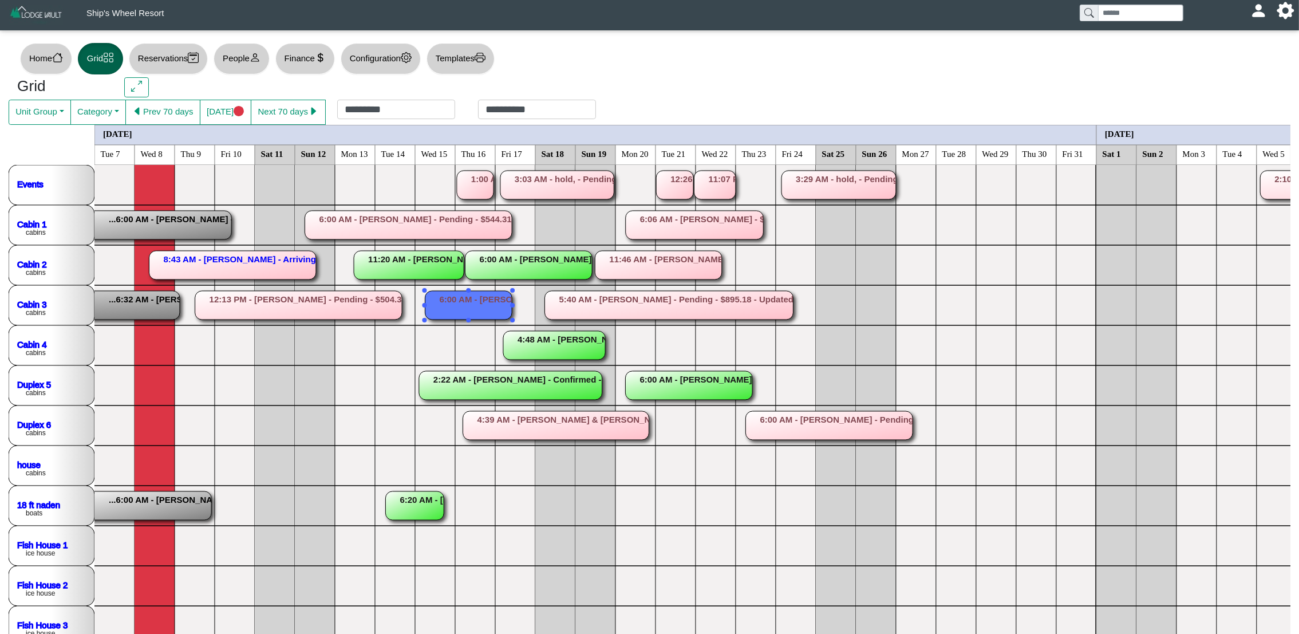
click at [487, 299] on rect at bounding box center [468, 305] width 87 height 29
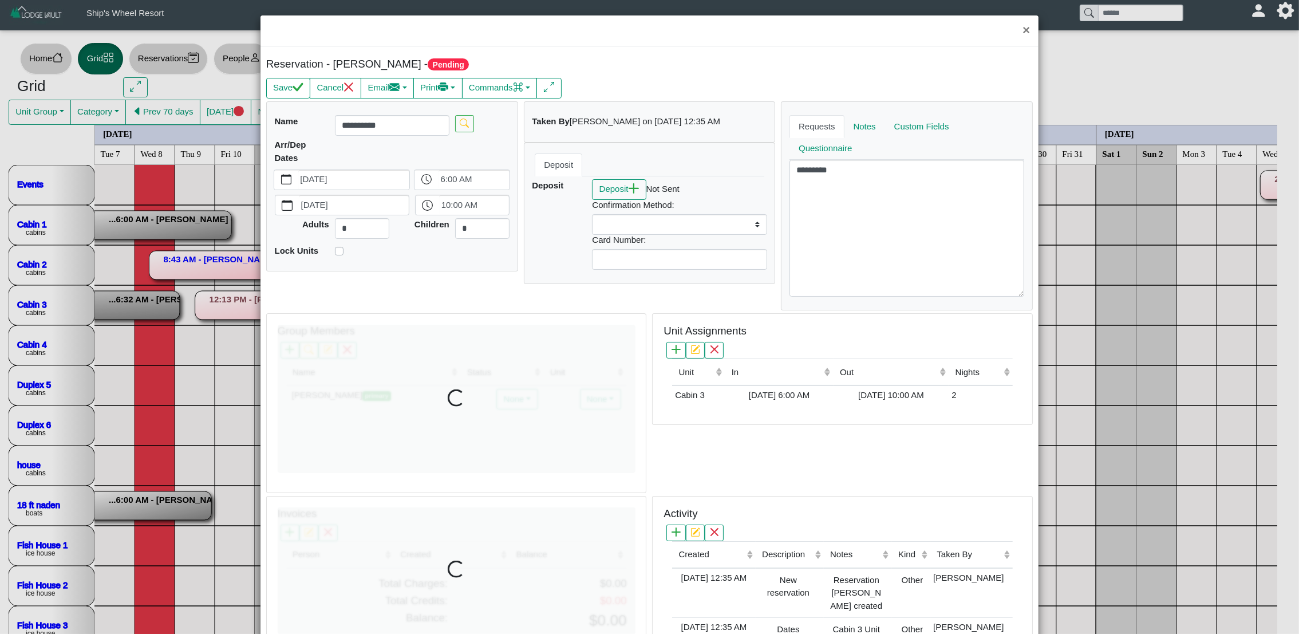
select select
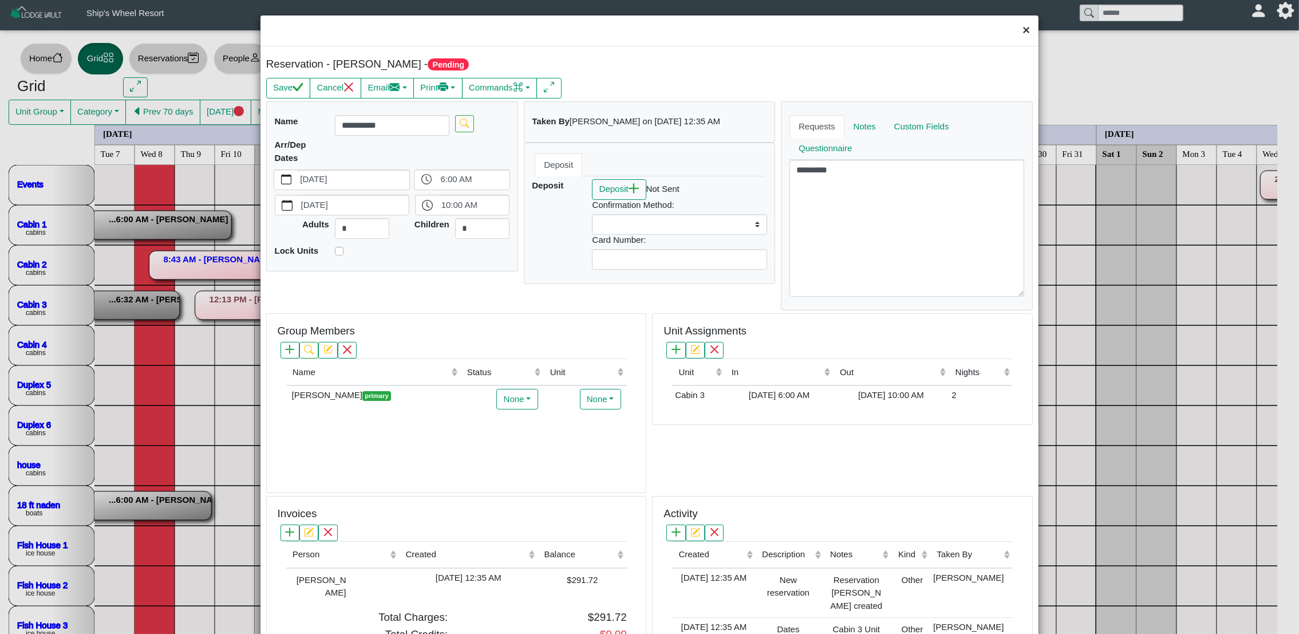
click at [1018, 32] on button "×" at bounding box center [1026, 30] width 25 height 30
select select
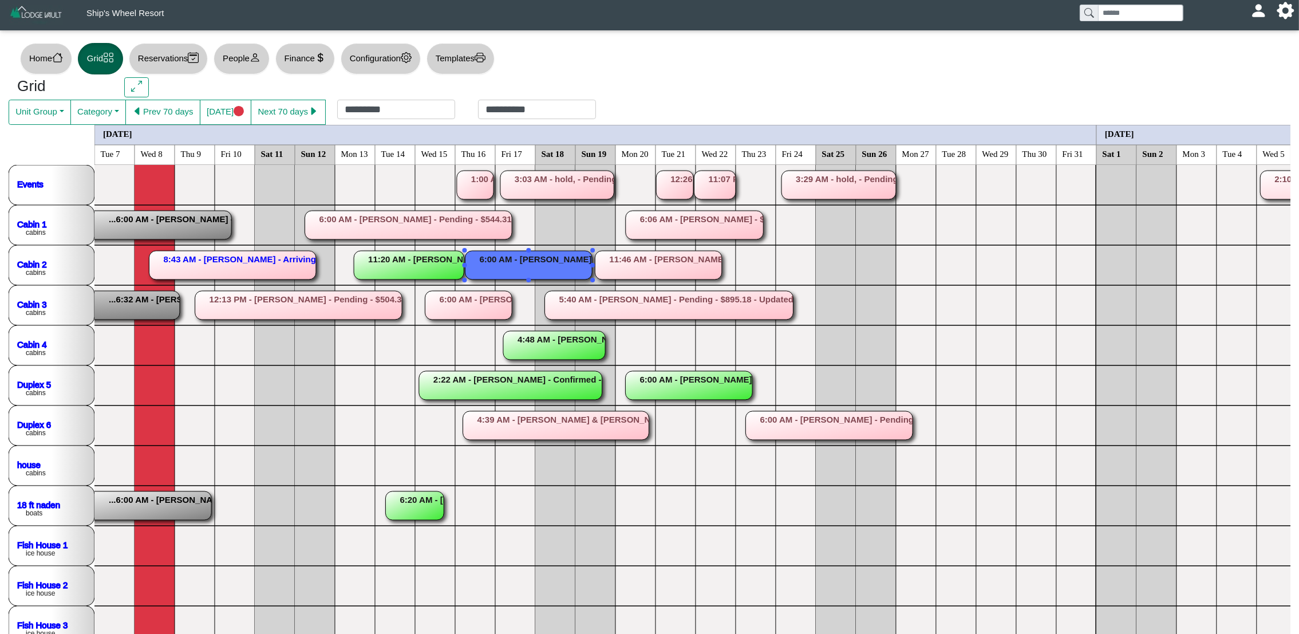
click at [559, 268] on rect at bounding box center [528, 265] width 127 height 29
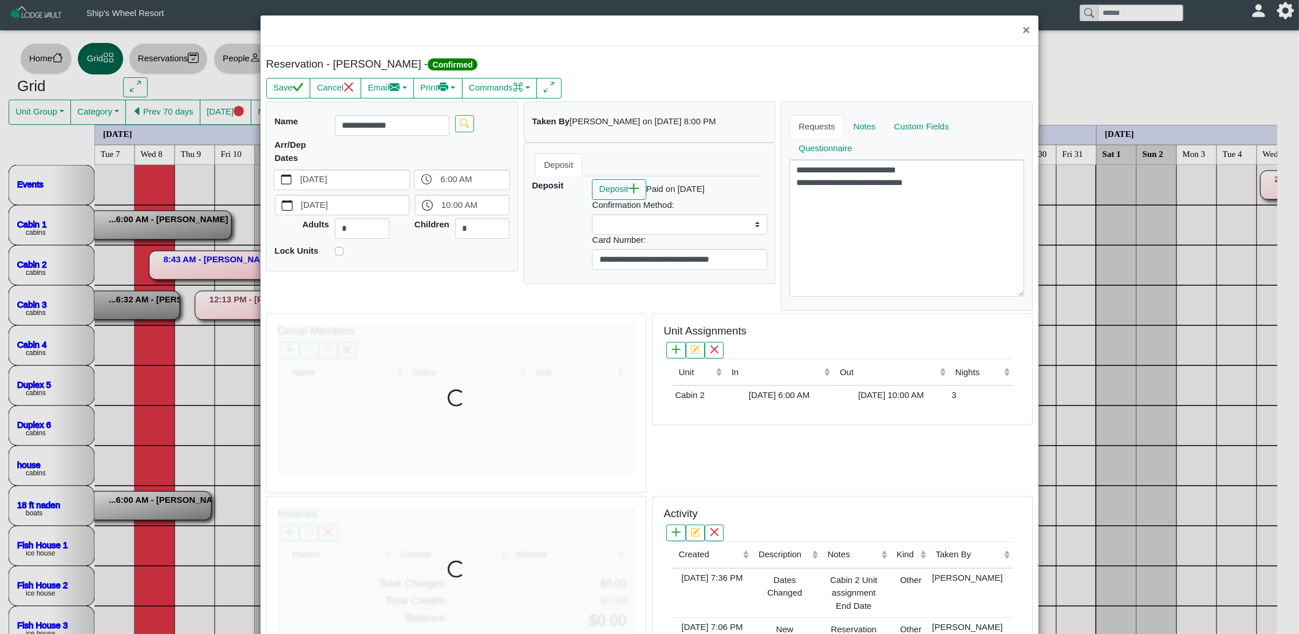
select select
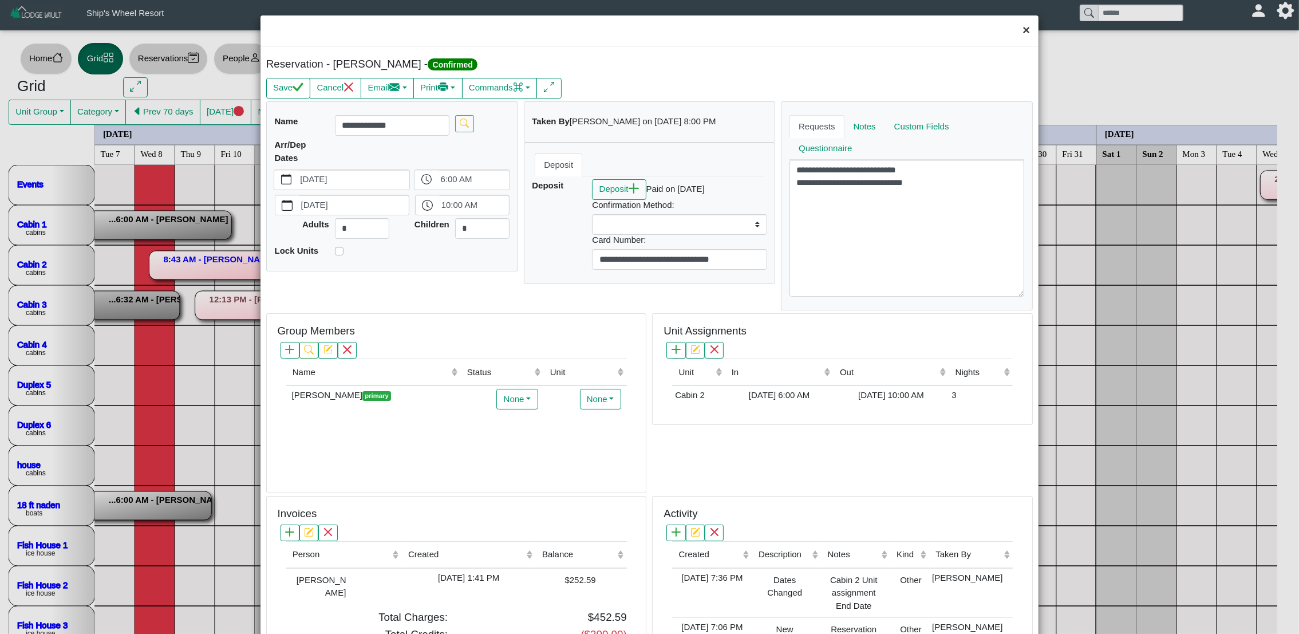
click at [1015, 25] on button "×" at bounding box center [1026, 30] width 25 height 30
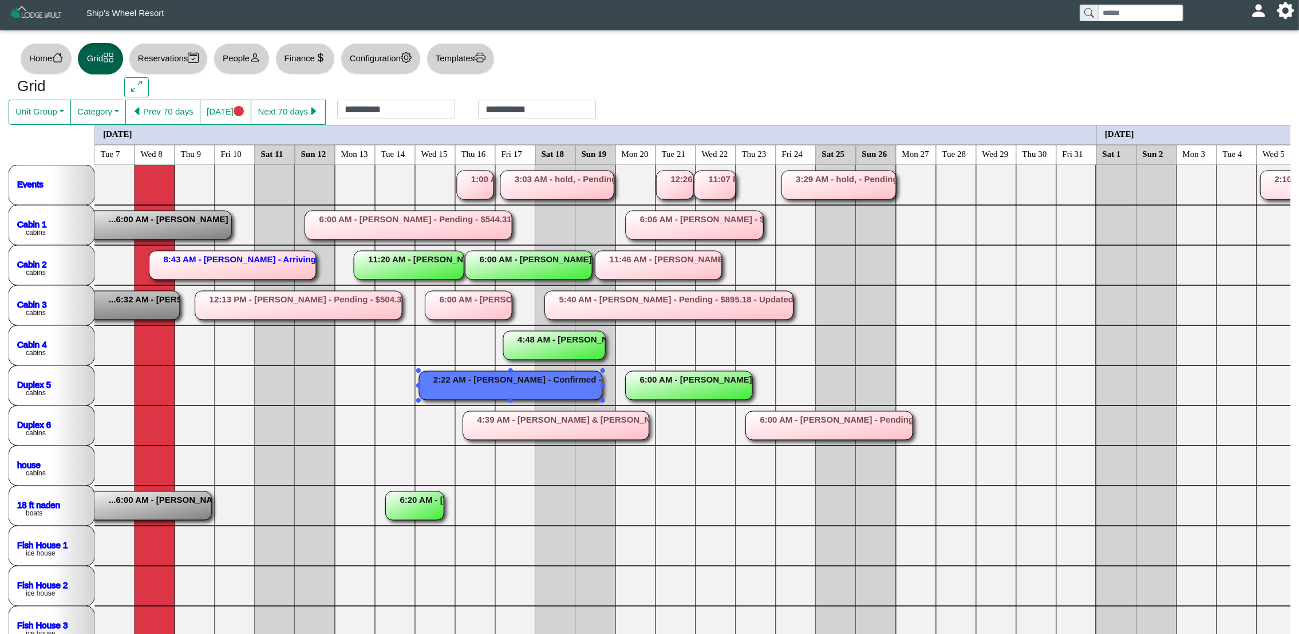
click at [562, 392] on rect at bounding box center [510, 385] width 183 height 29
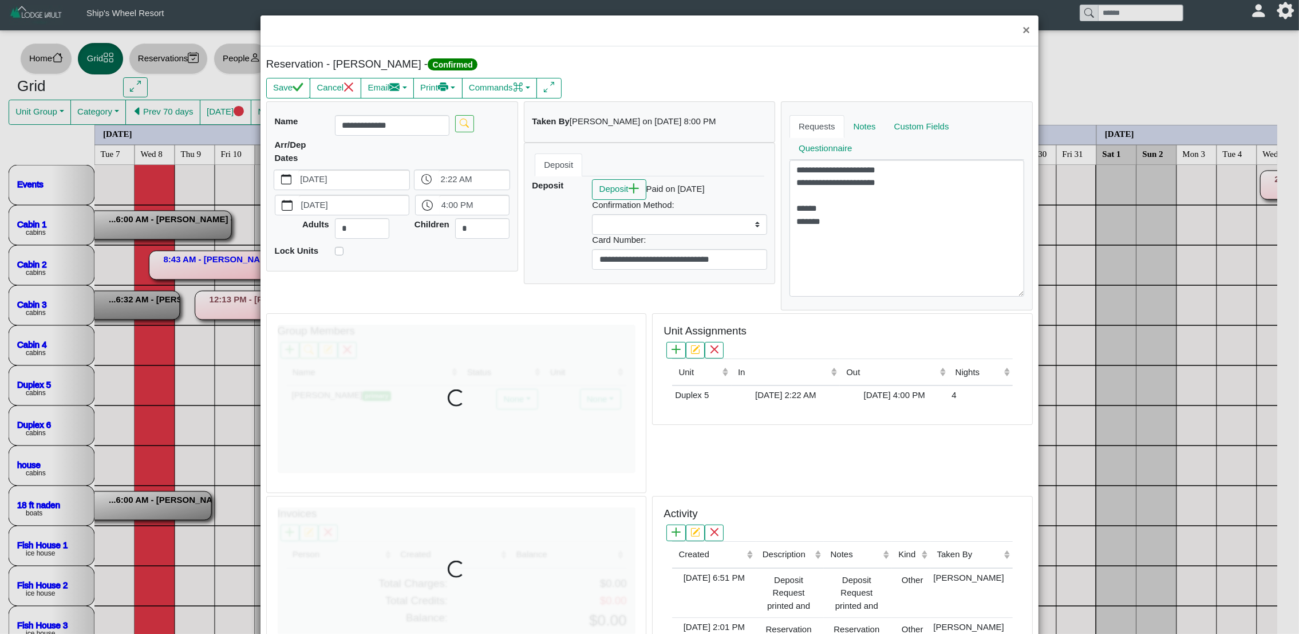
select select
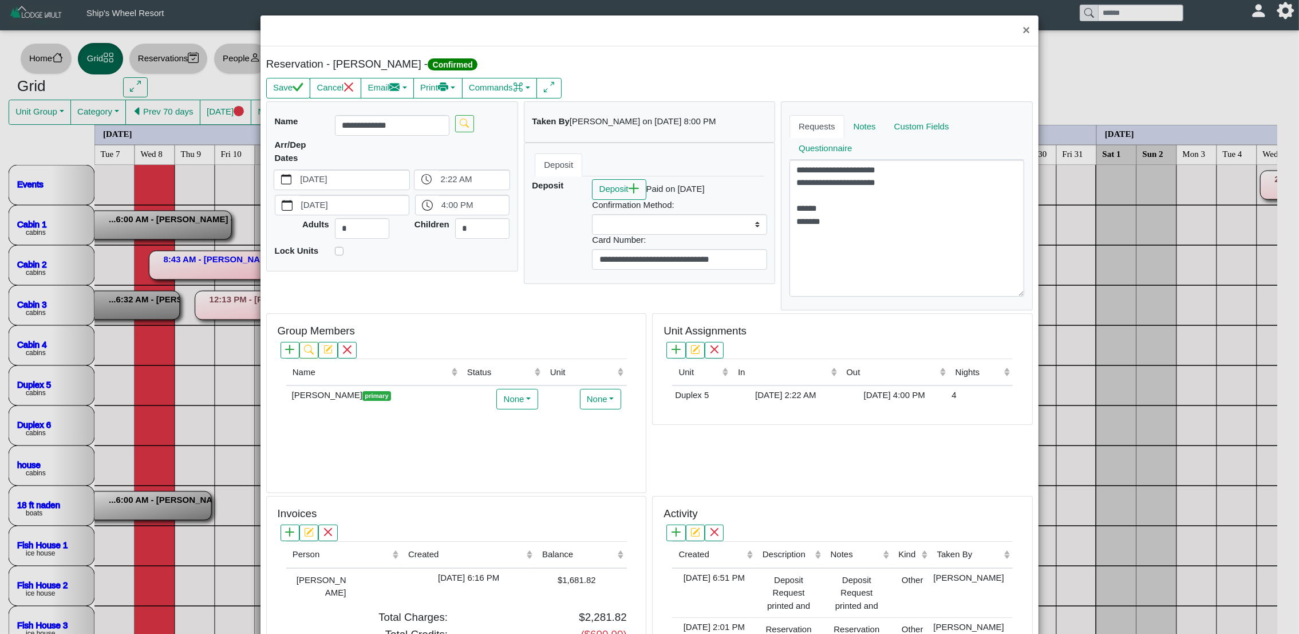
click at [563, 449] on div "Name (Click to sort ascending) Status (Click to sort ascending) Unit (Click to …" at bounding box center [456, 415] width 341 height 114
click at [1019, 37] on button "×" at bounding box center [1026, 30] width 25 height 30
select select
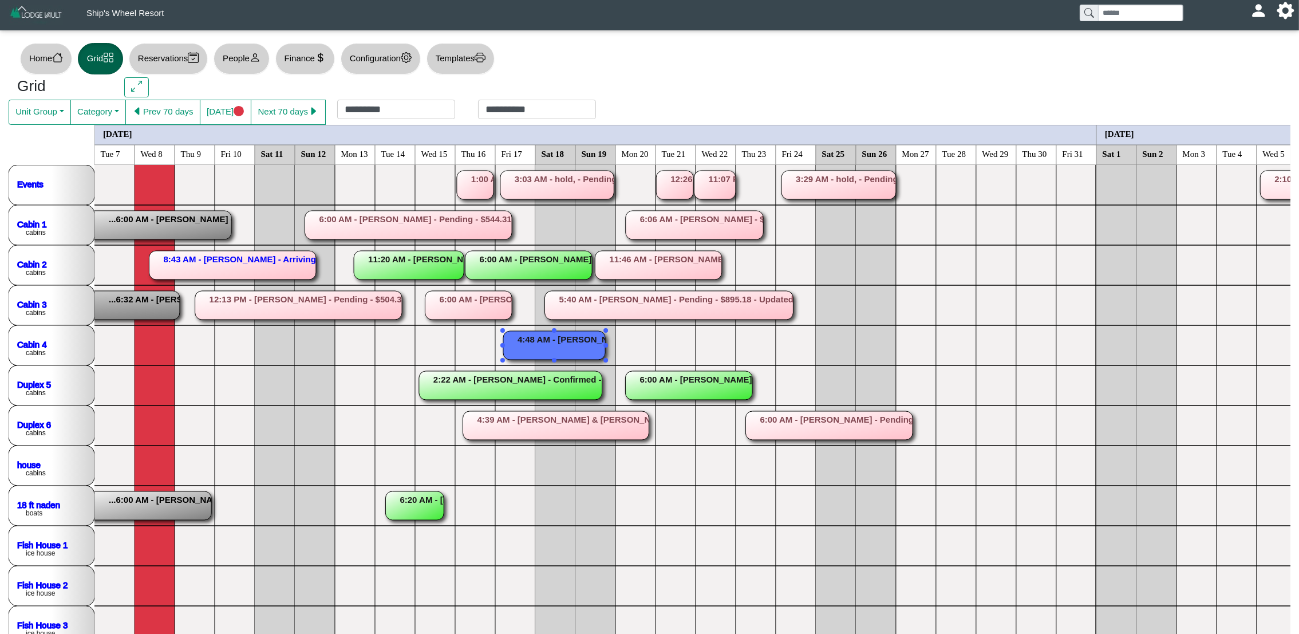
click at [571, 347] on rect at bounding box center [554, 345] width 102 height 29
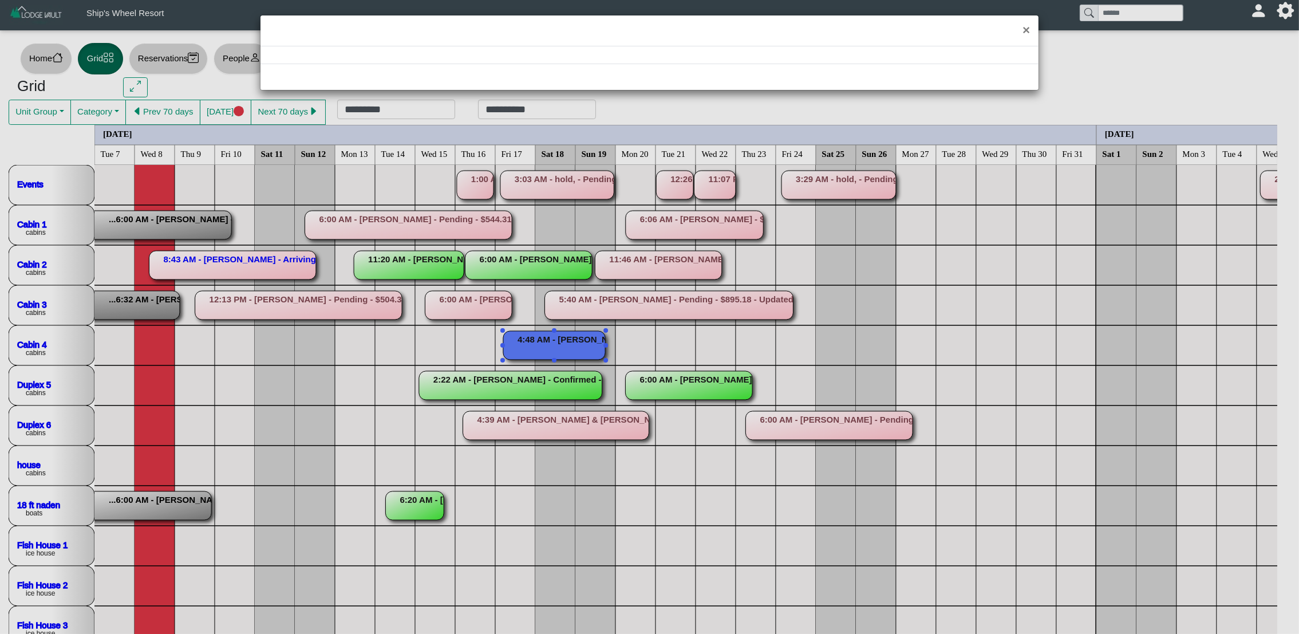
select select "*"
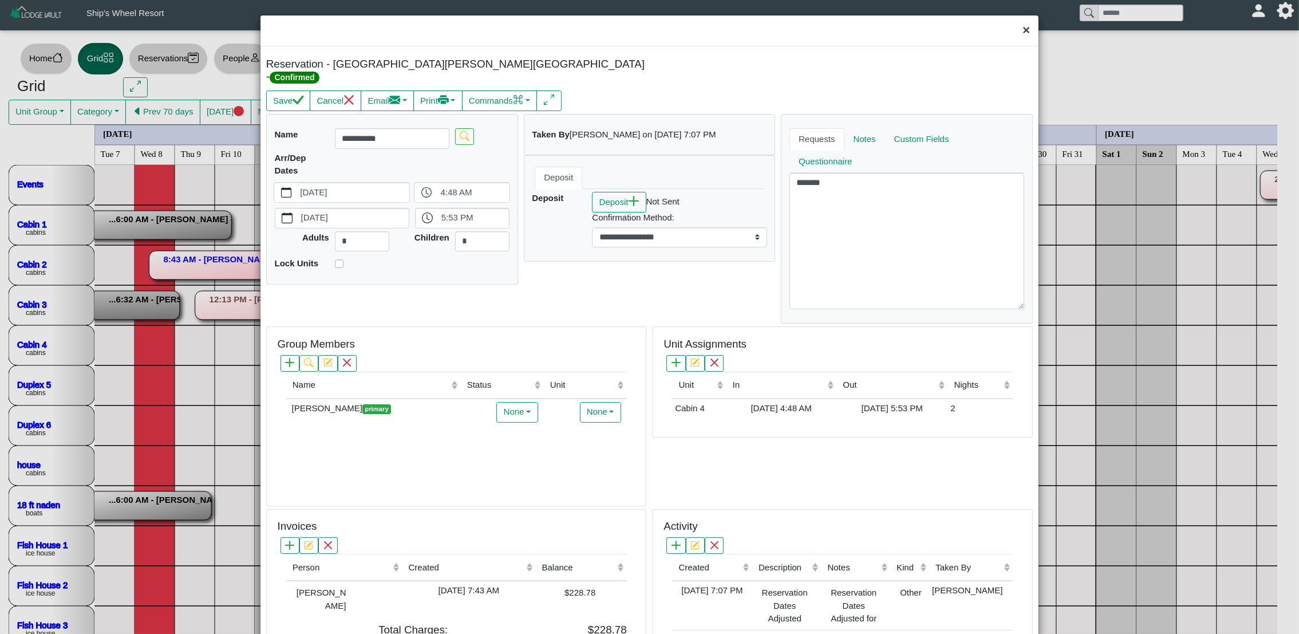
click at [1014, 30] on button "×" at bounding box center [1026, 30] width 25 height 30
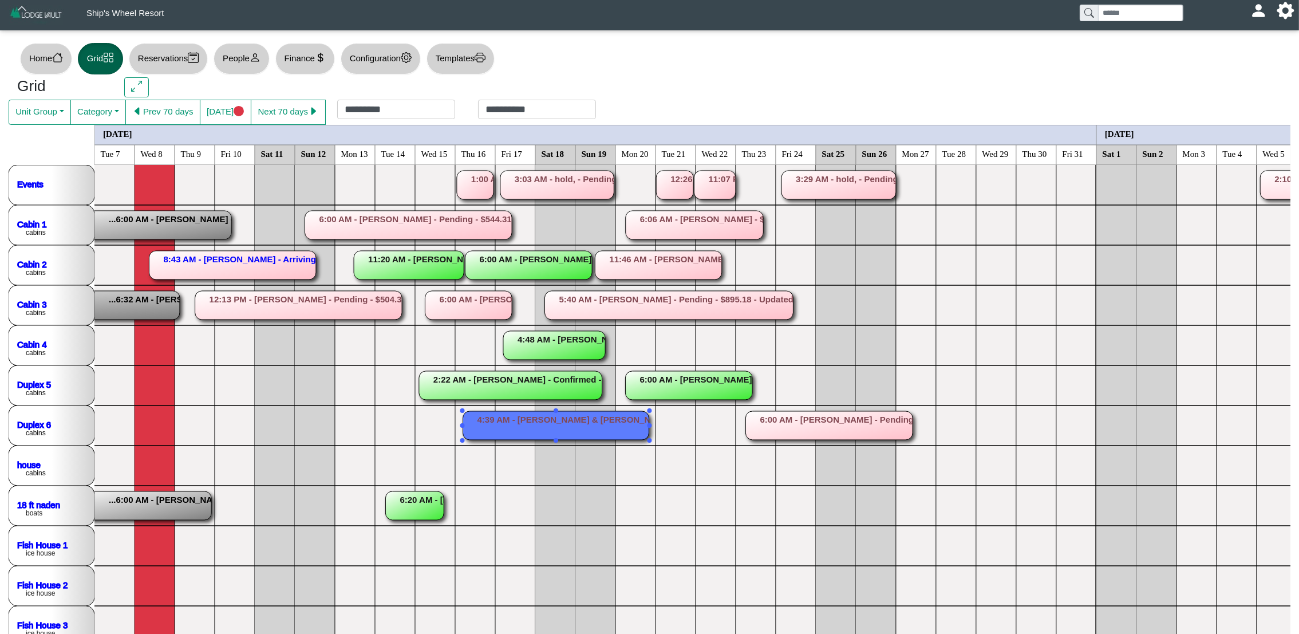
click at [545, 425] on rect at bounding box center [556, 425] width 186 height 29
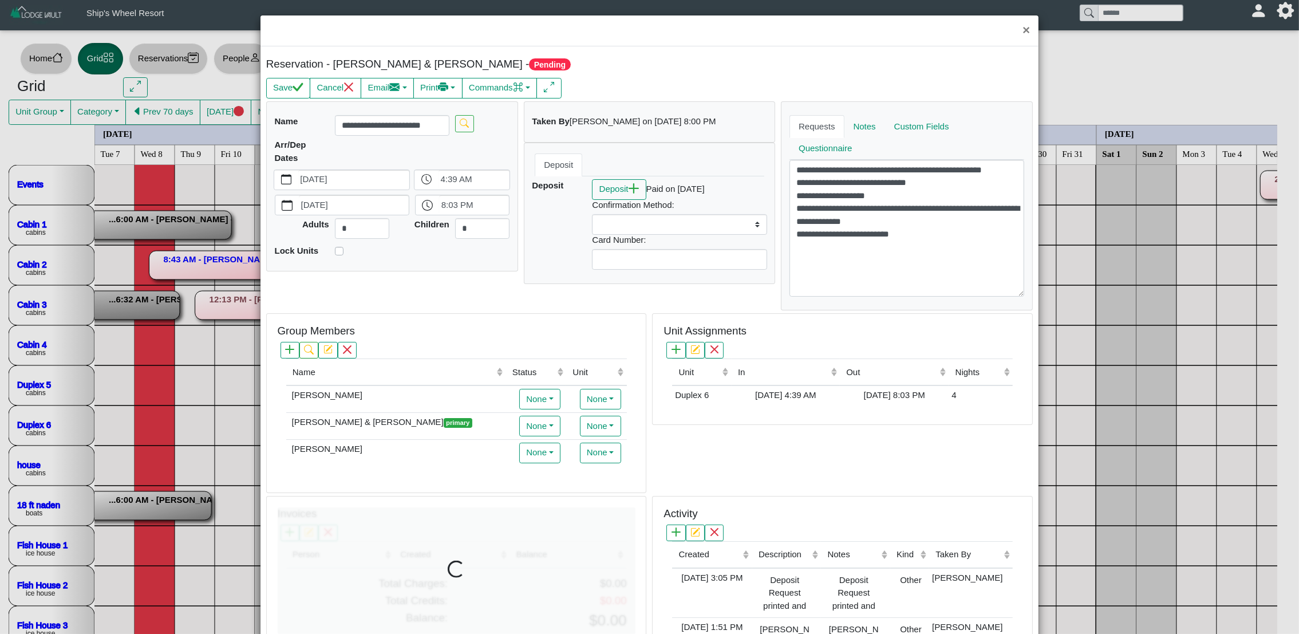
select select
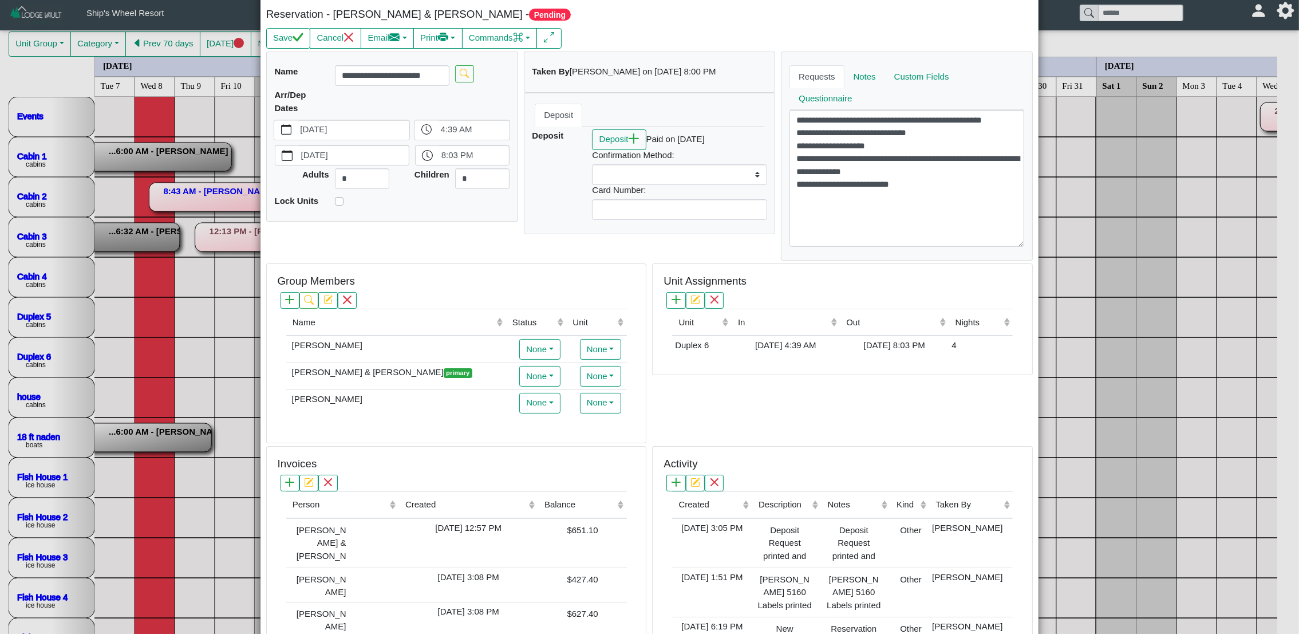
scroll to position [19, 0]
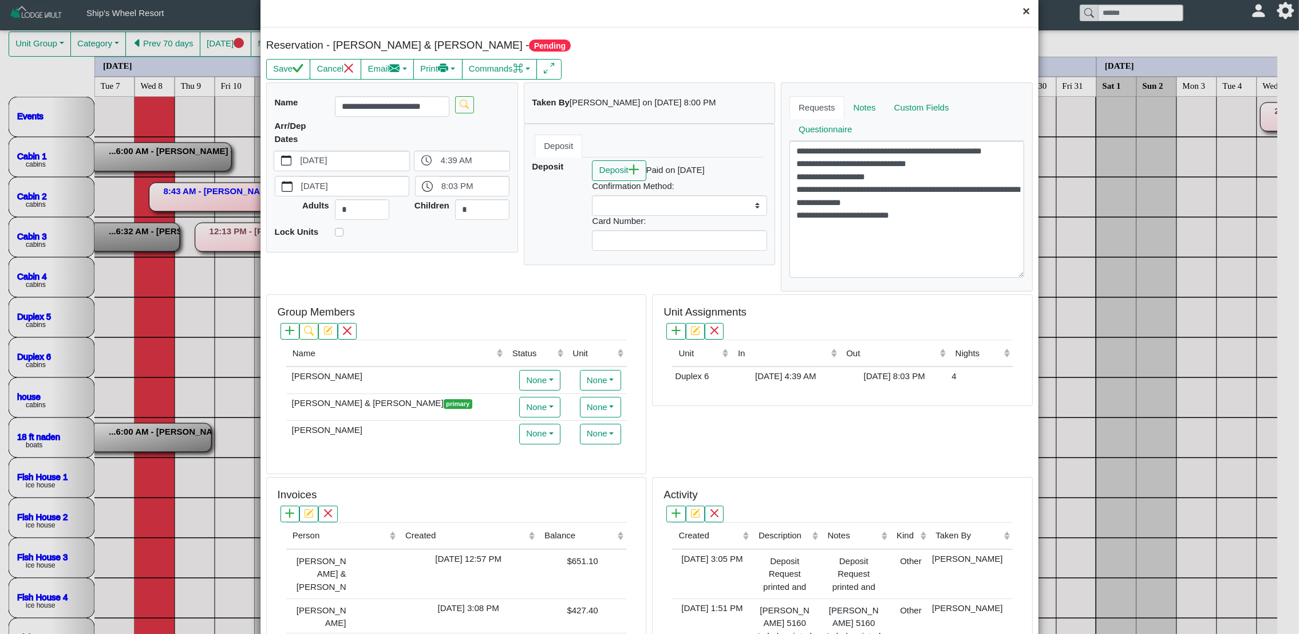
click at [1014, 8] on button "×" at bounding box center [1026, 12] width 25 height 30
select select
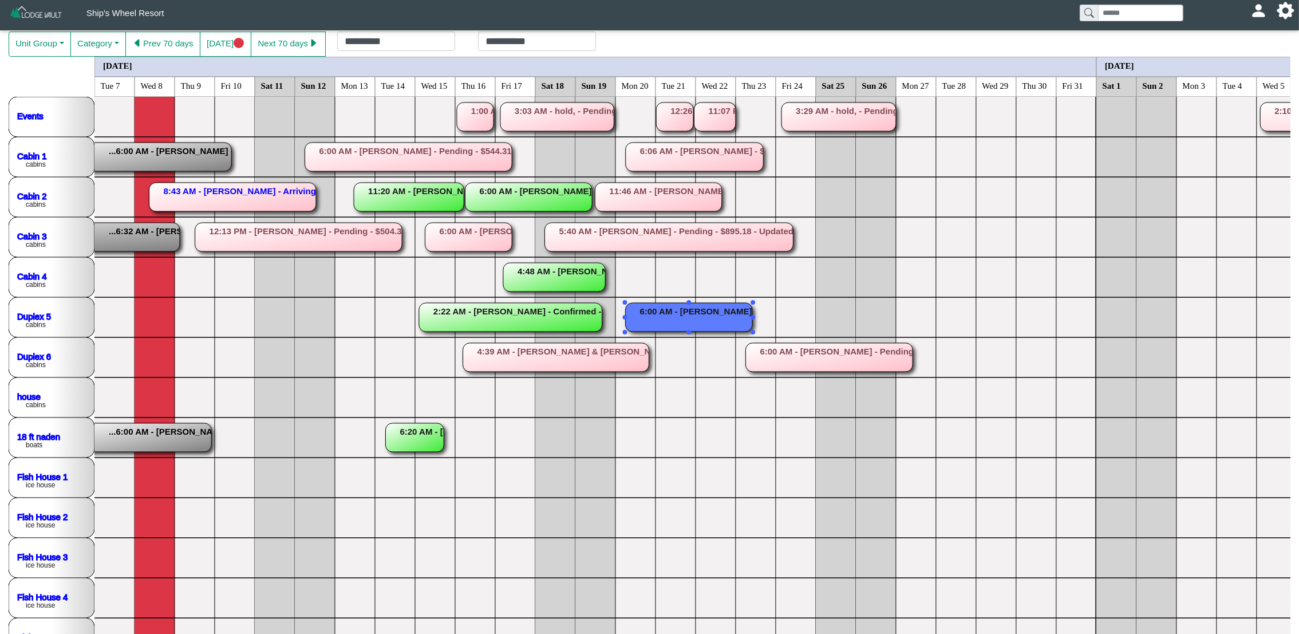
click at [660, 320] on rect at bounding box center [689, 317] width 127 height 29
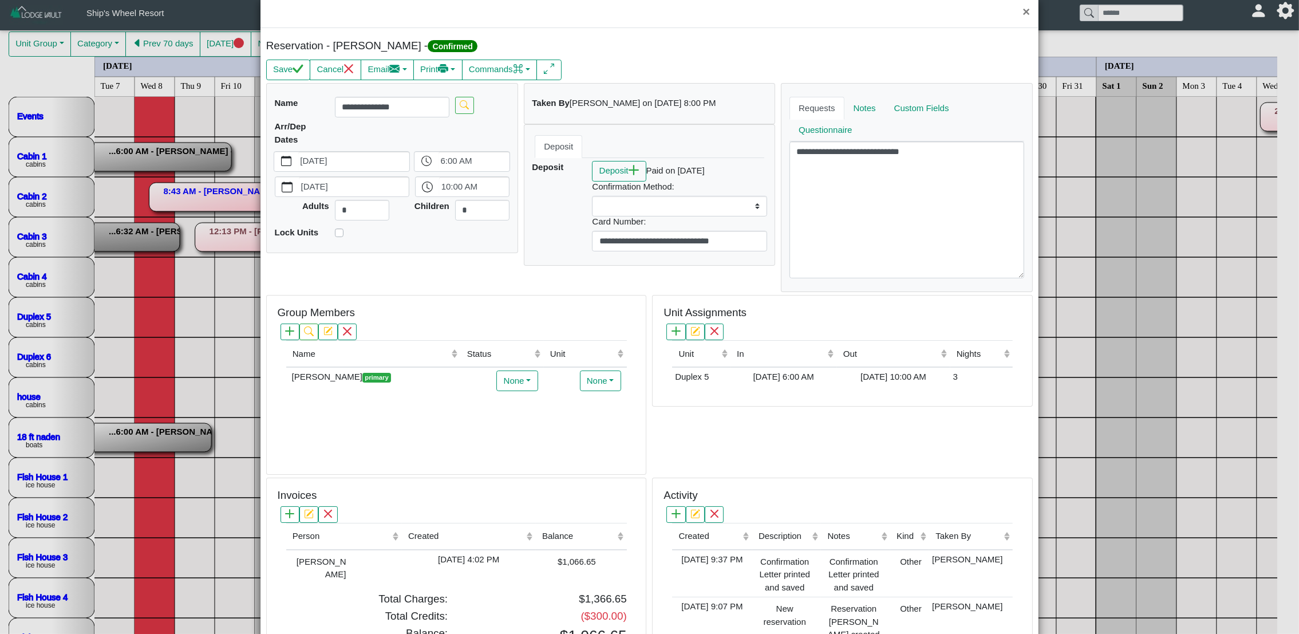
scroll to position [0, 0]
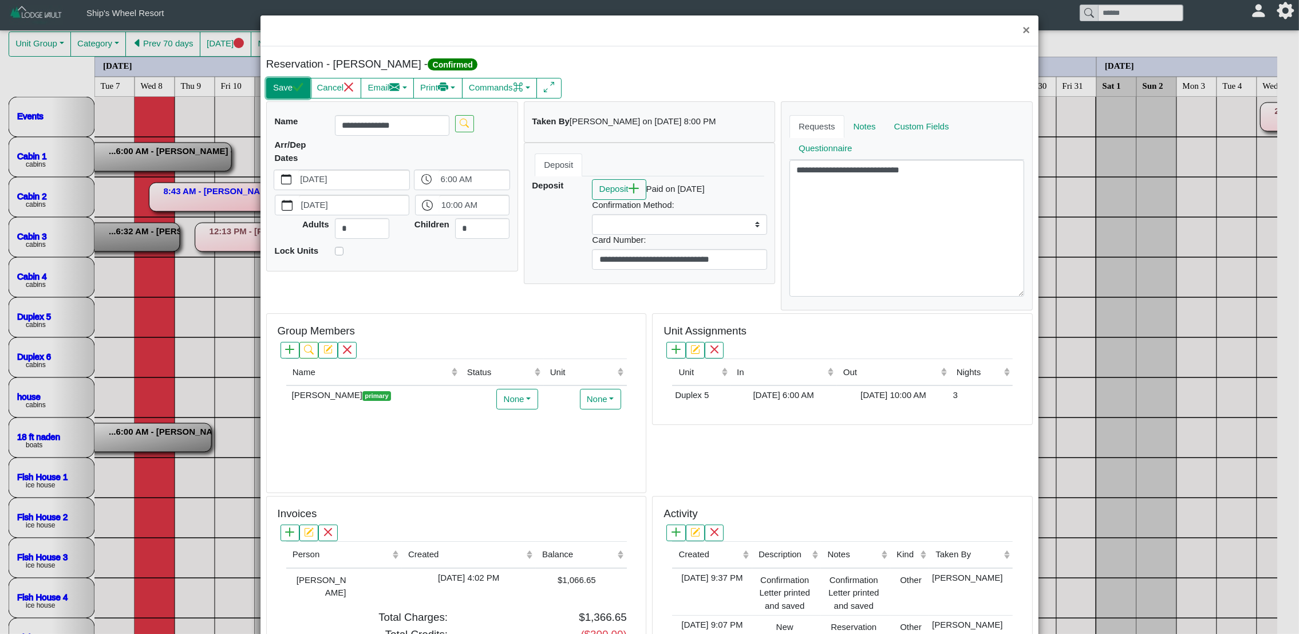
click at [288, 89] on button "Save" at bounding box center [288, 88] width 44 height 21
select select
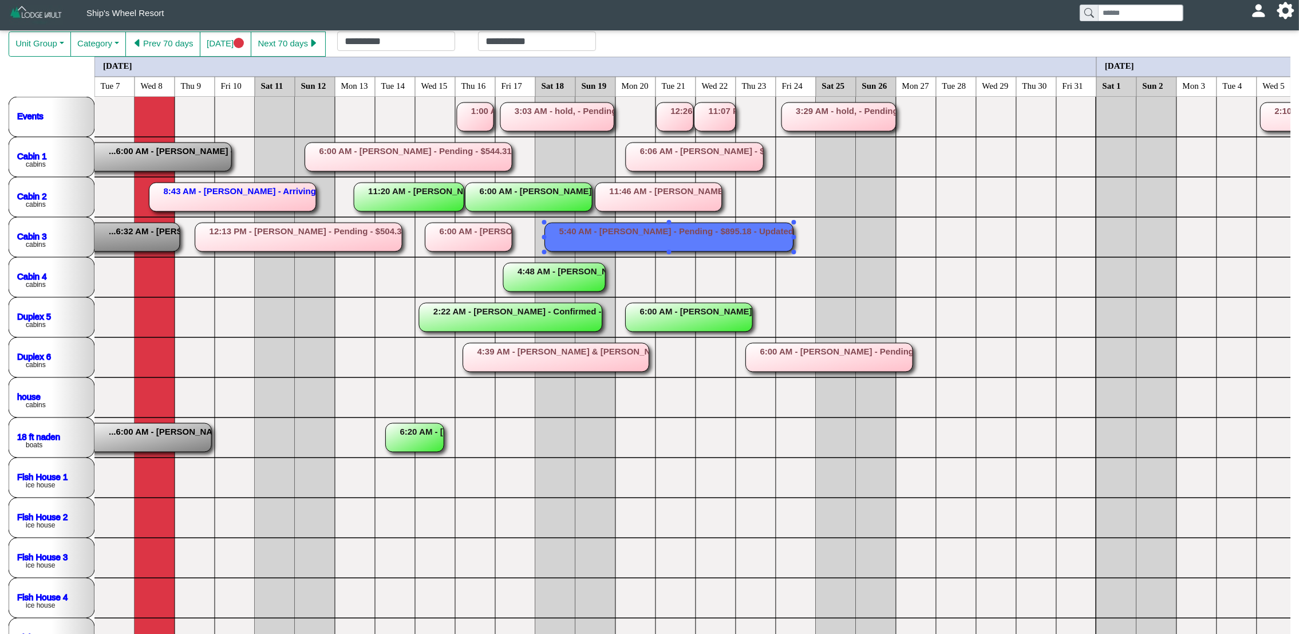
click at [686, 235] on rect at bounding box center [669, 237] width 248 height 29
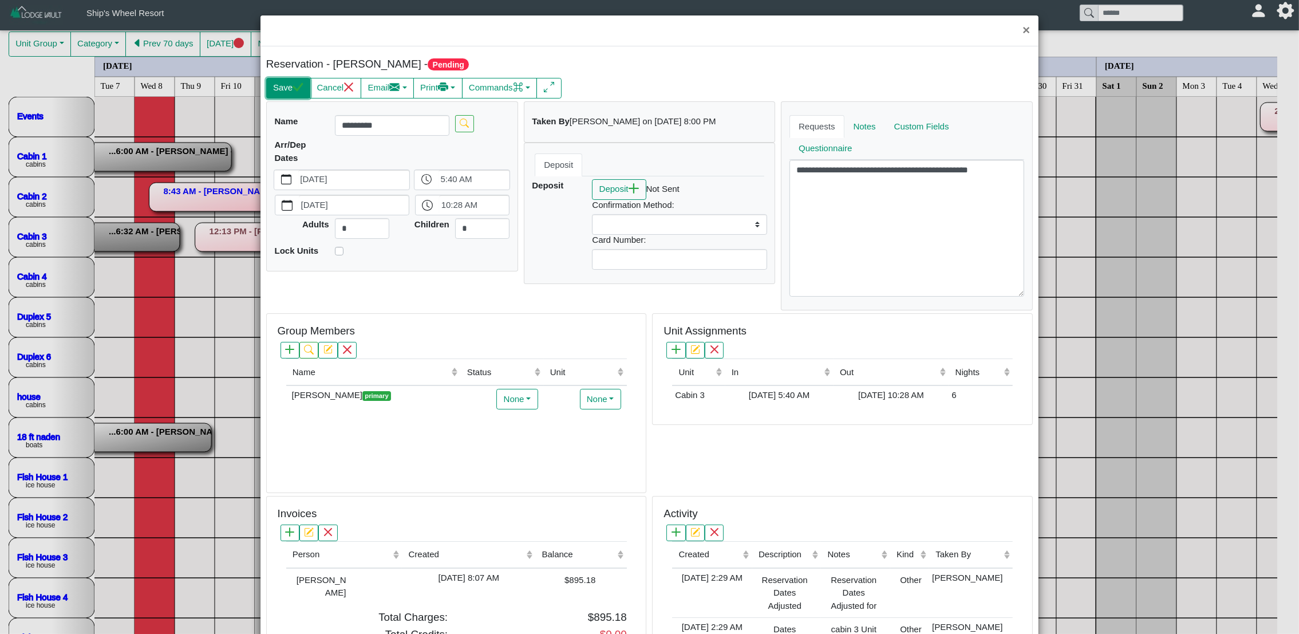
click at [300, 92] on icon "check" at bounding box center [297, 87] width 11 height 11
select select
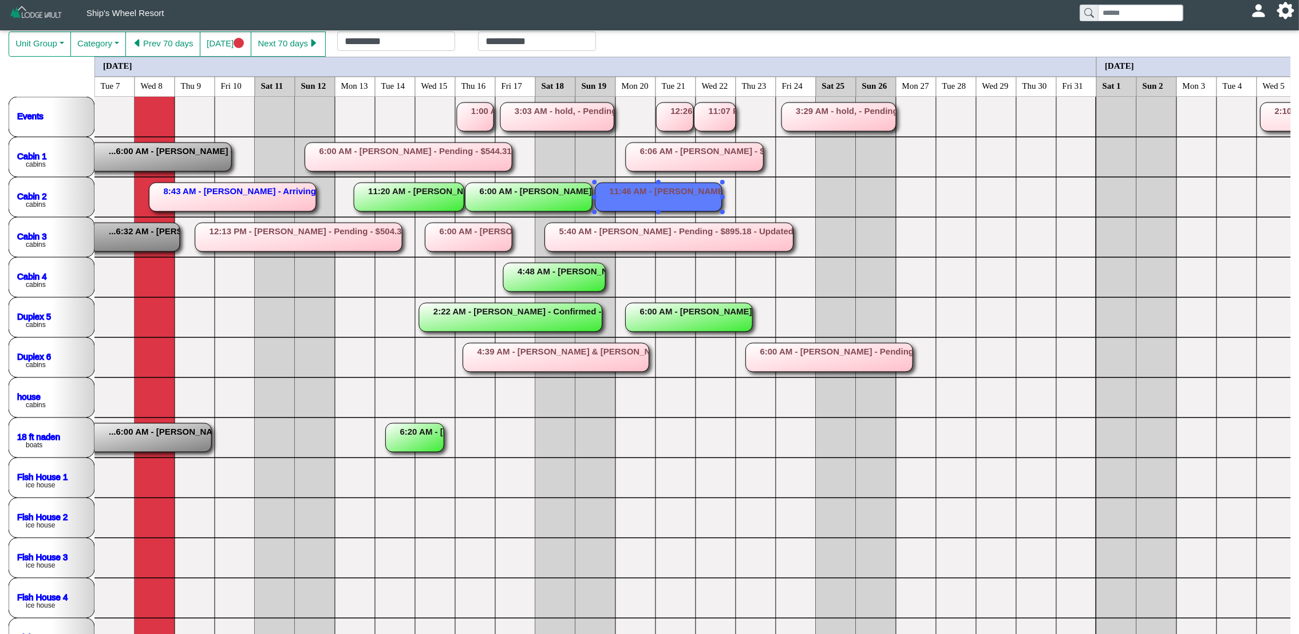
click at [671, 196] on rect at bounding box center [658, 197] width 126 height 29
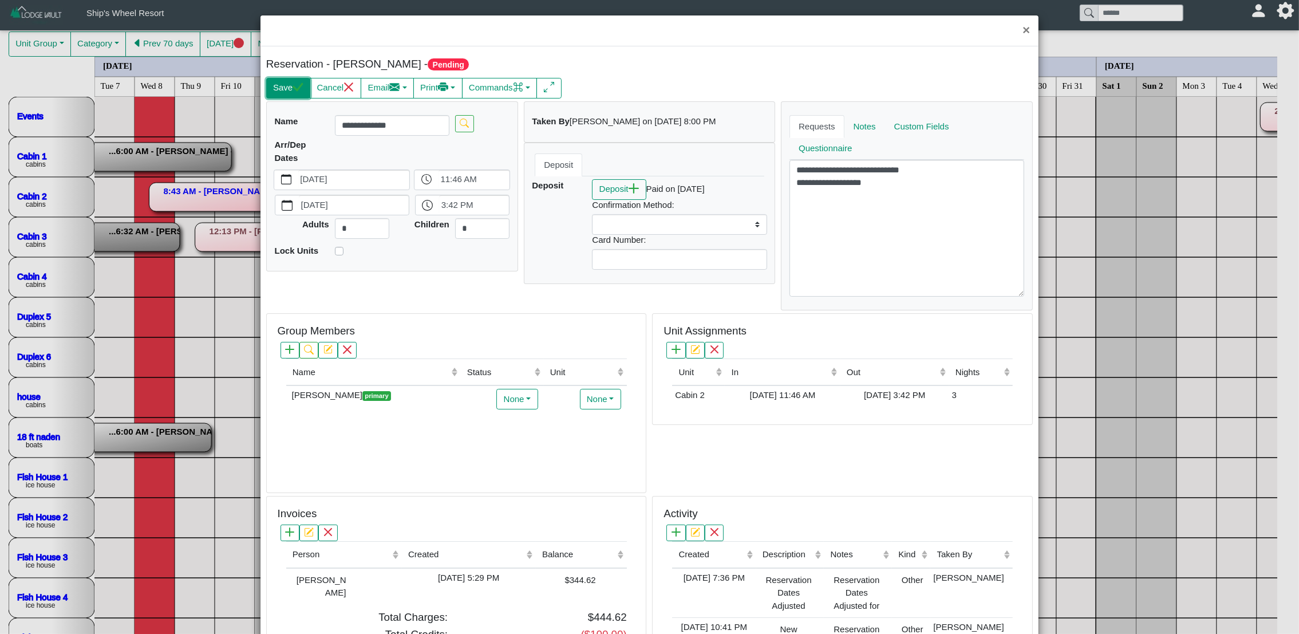
click at [292, 83] on icon "check" at bounding box center [297, 87] width 11 height 11
select select
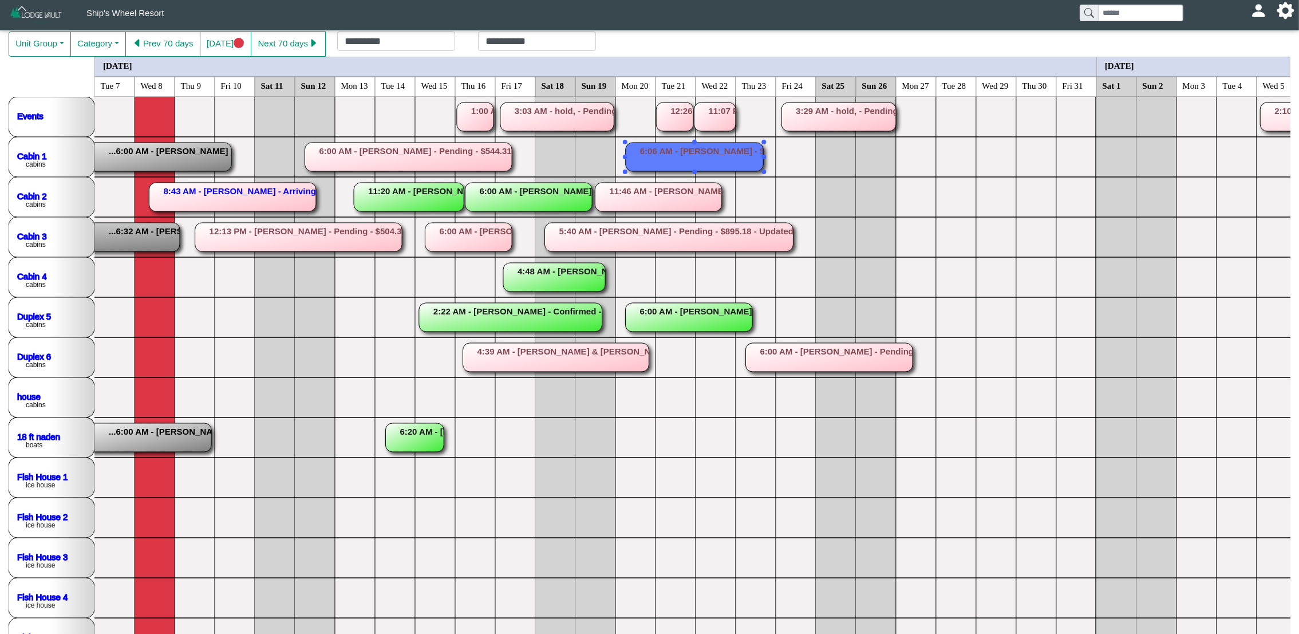
click at [687, 153] on rect at bounding box center [695, 156] width 138 height 29
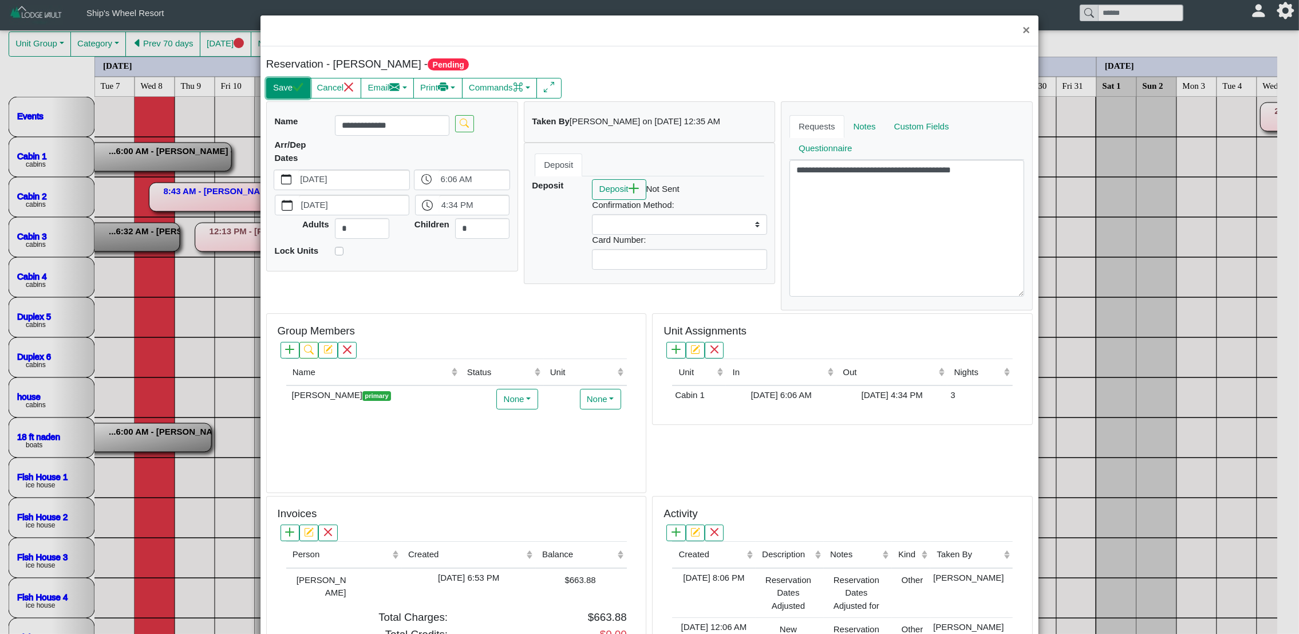
click at [284, 96] on button "Save" at bounding box center [288, 88] width 44 height 21
select select
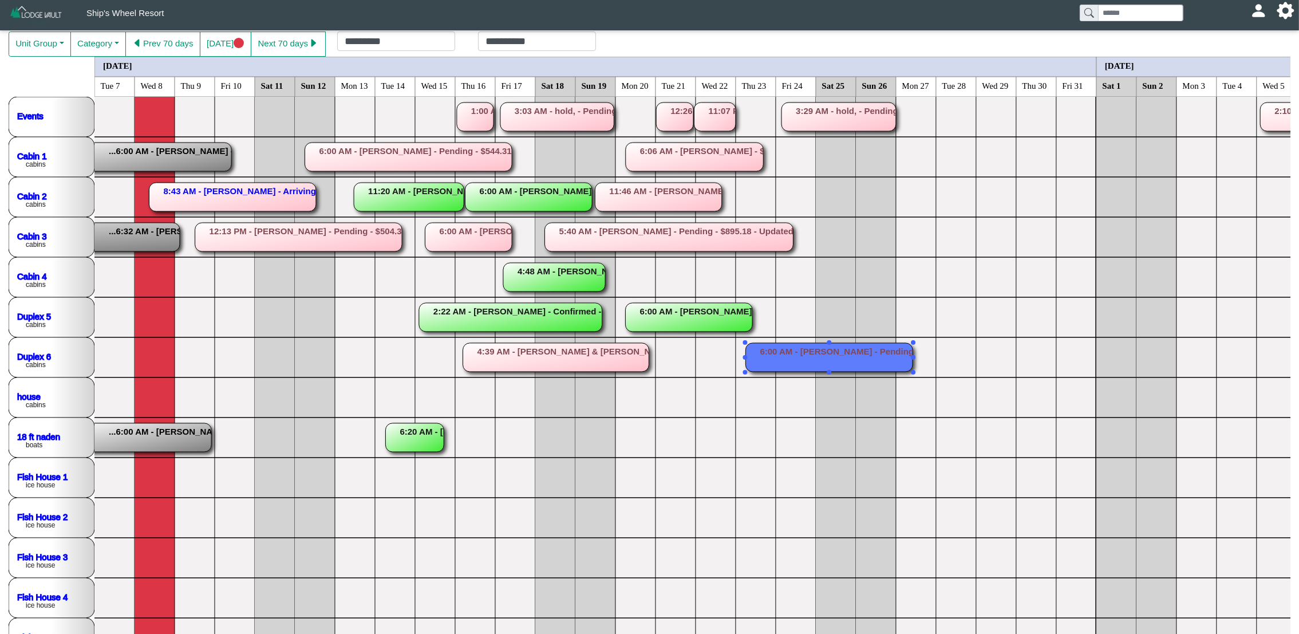
click at [828, 364] on rect at bounding box center [829, 357] width 167 height 29
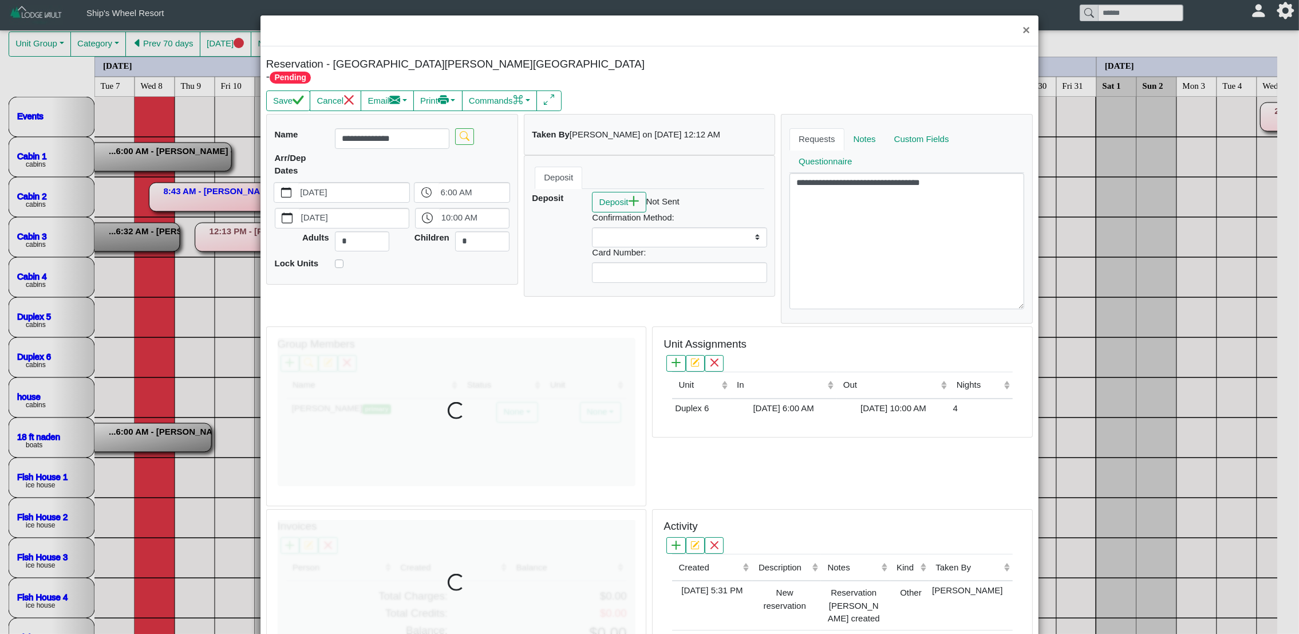
select select
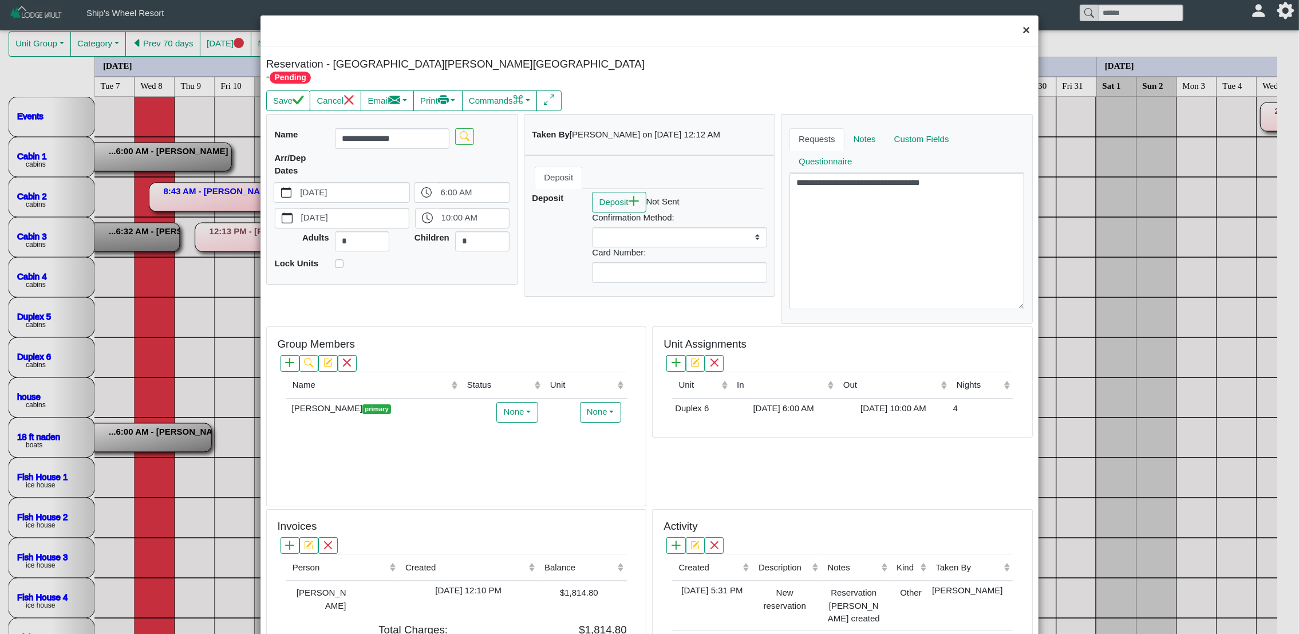
click at [1015, 31] on button "×" at bounding box center [1026, 30] width 25 height 30
select select
